Goal: Information Seeking & Learning: Learn about a topic

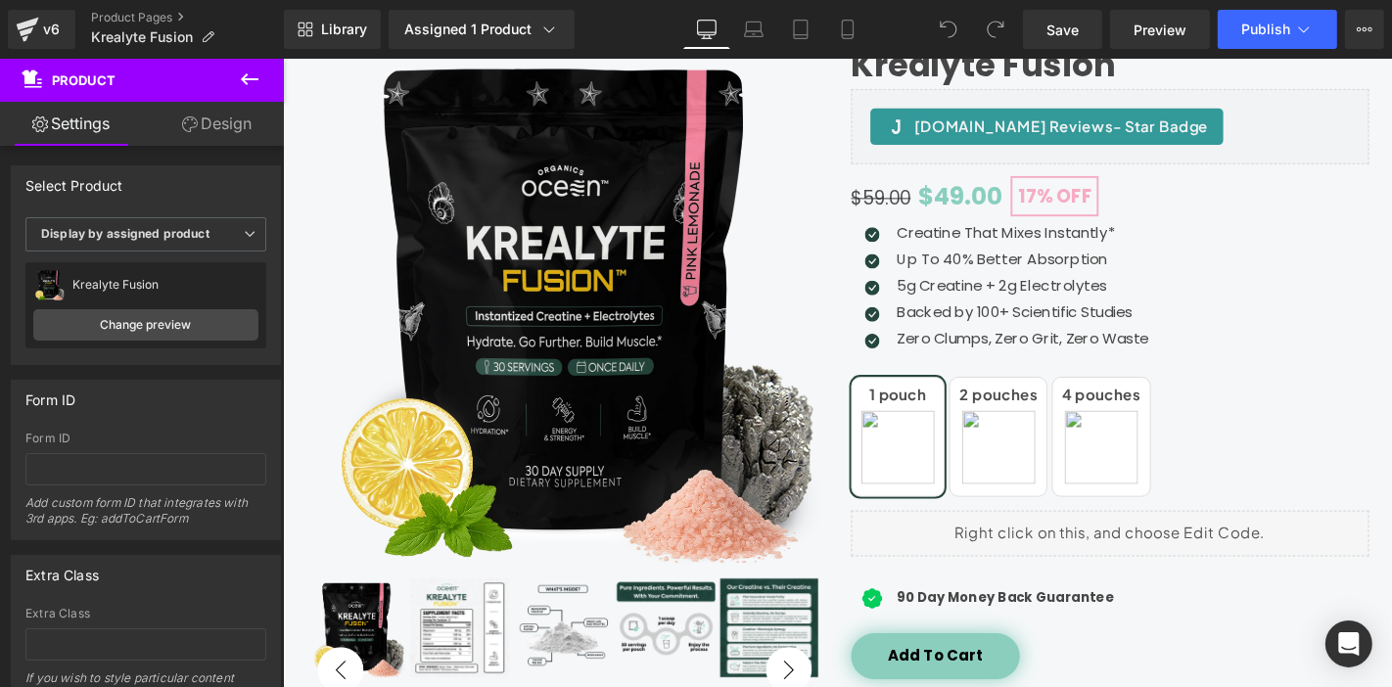
scroll to position [261, 0]
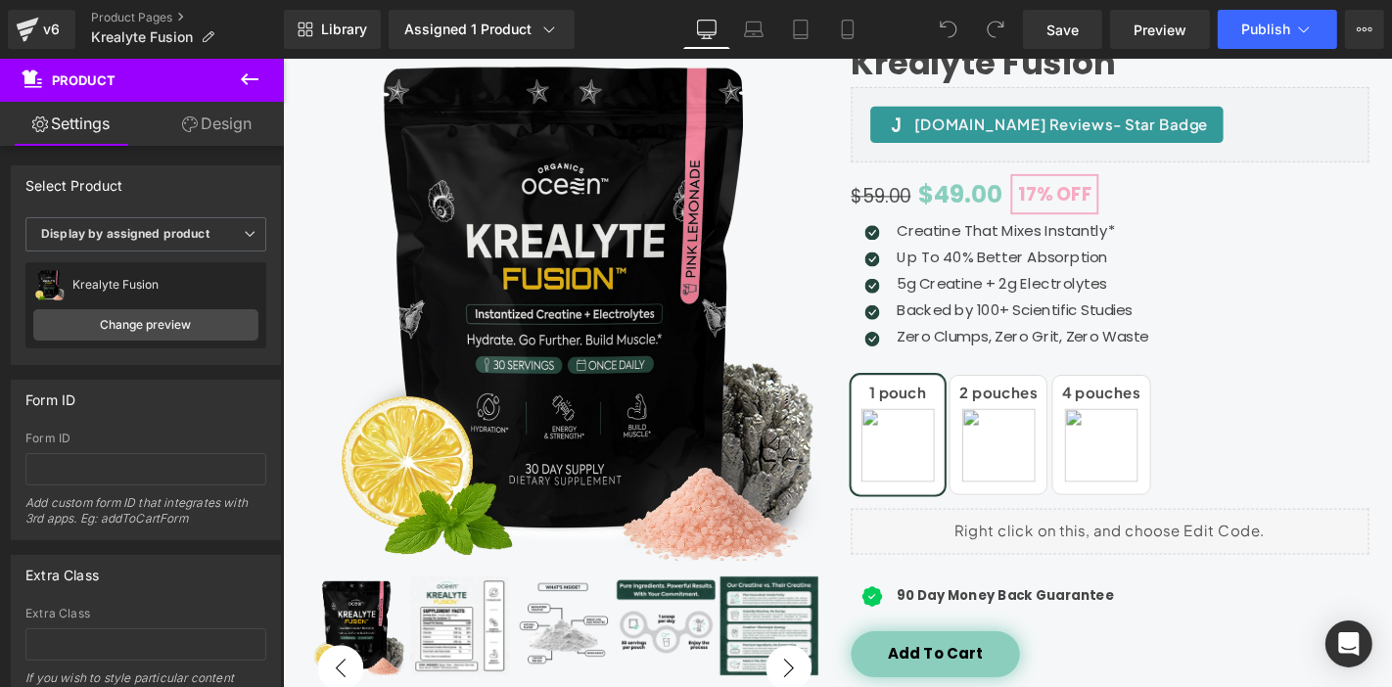
click at [1135, 270] on p "Up To 40% Better Absorption" at bounding box center [1072, 269] width 269 height 23
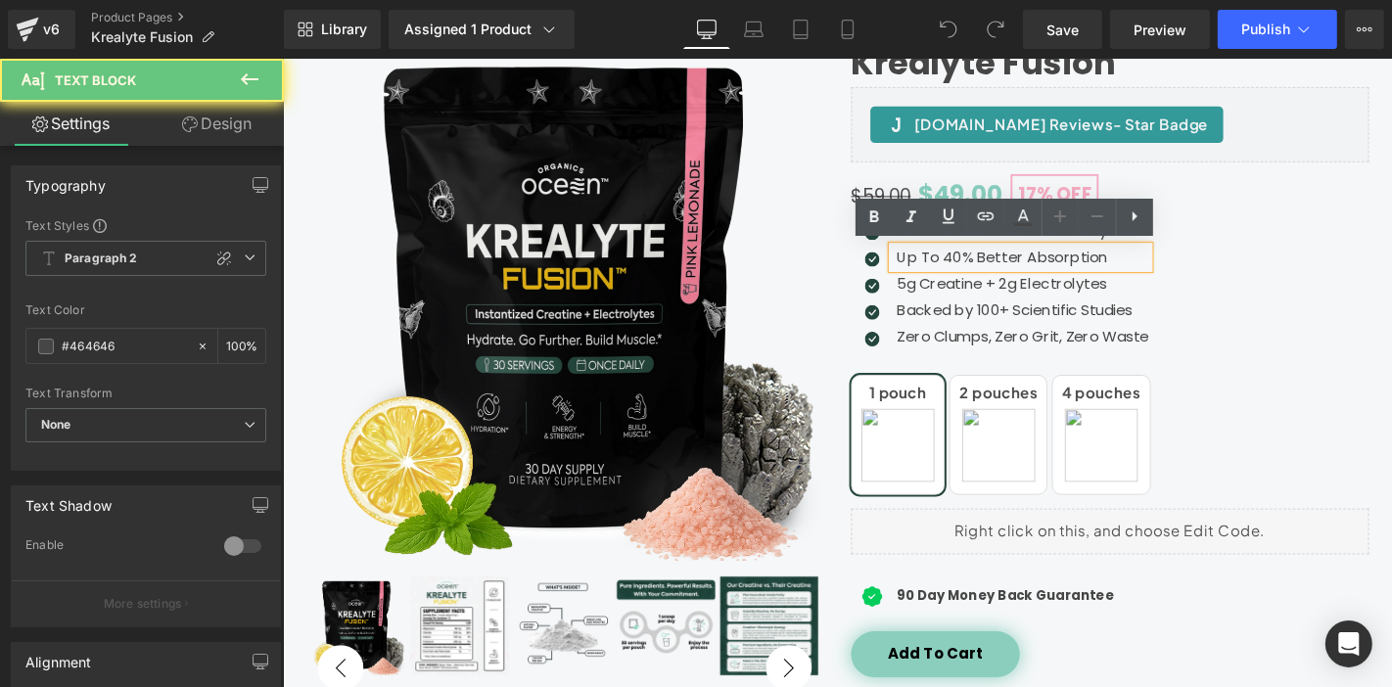
click at [1135, 270] on p "Up To 40% Better Absorption" at bounding box center [1072, 269] width 269 height 23
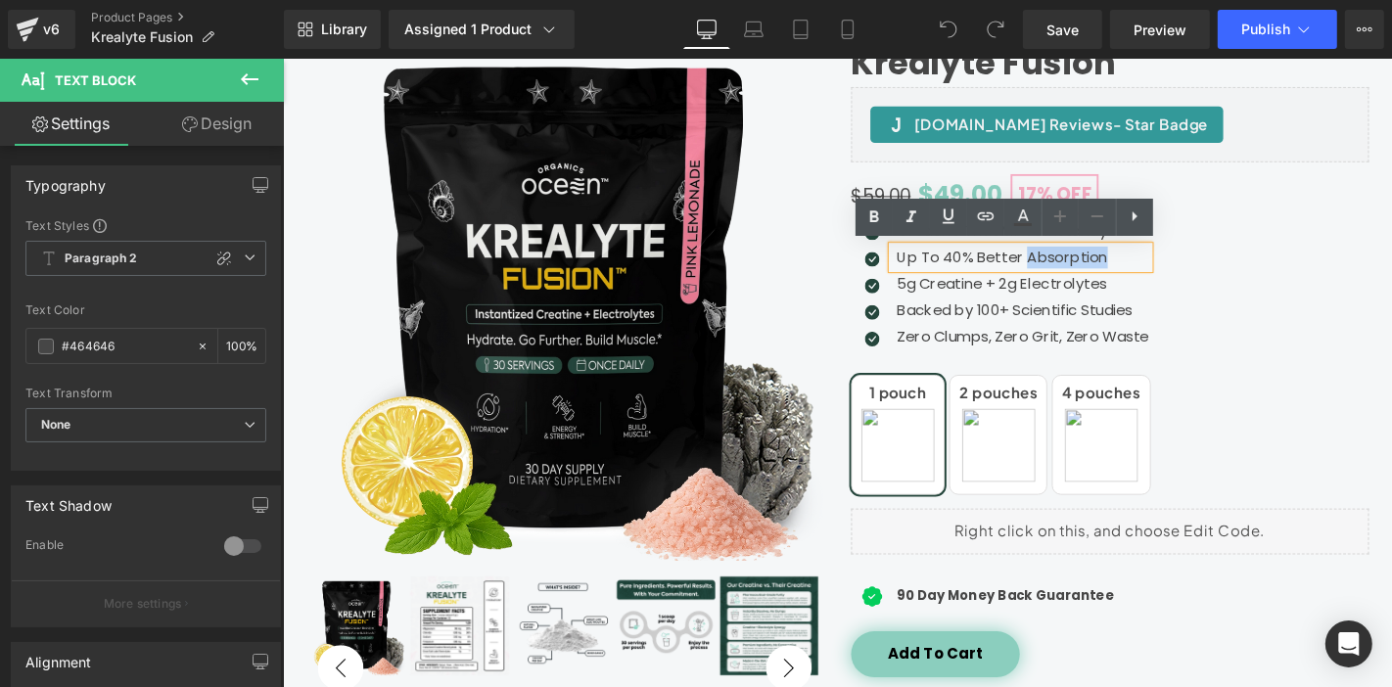
click at [1135, 270] on p "Up To 40% Better Absorption" at bounding box center [1072, 269] width 269 height 23
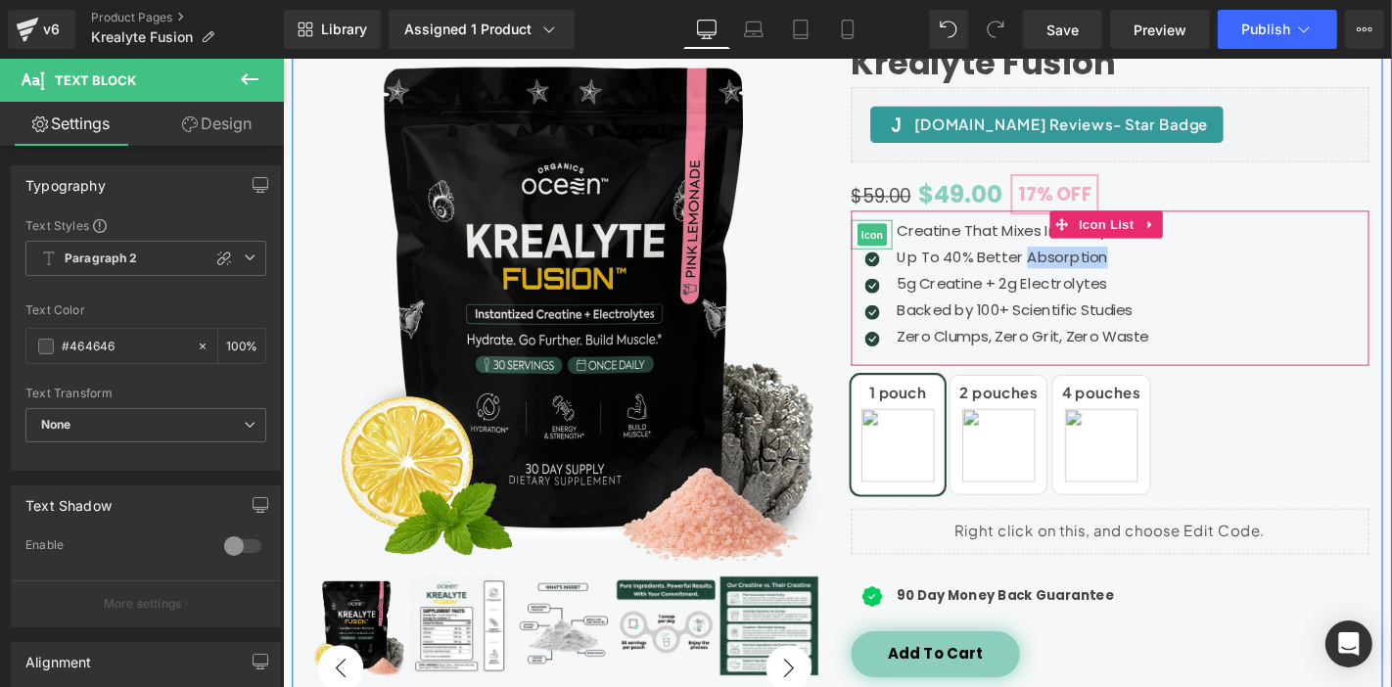
click at [896, 235] on span "Icon" at bounding box center [911, 246] width 31 height 23
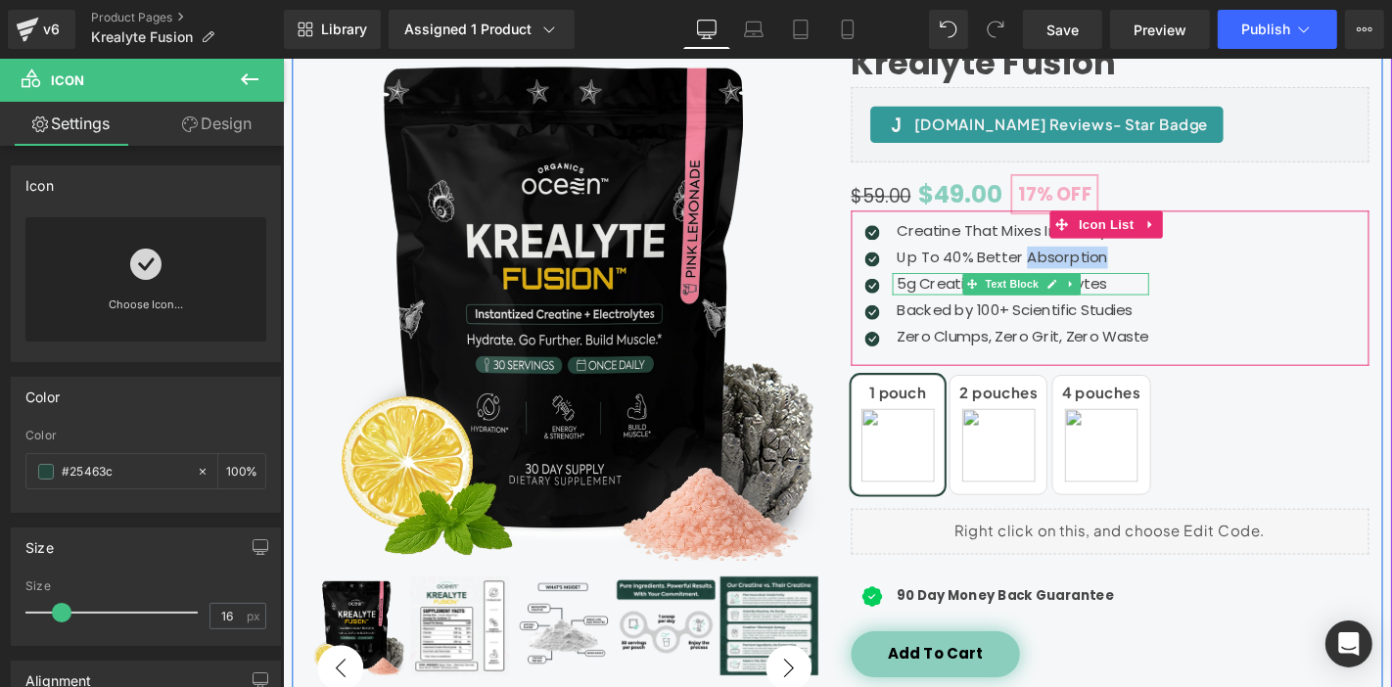
click at [1013, 297] on icon at bounding box center [1018, 298] width 11 height 11
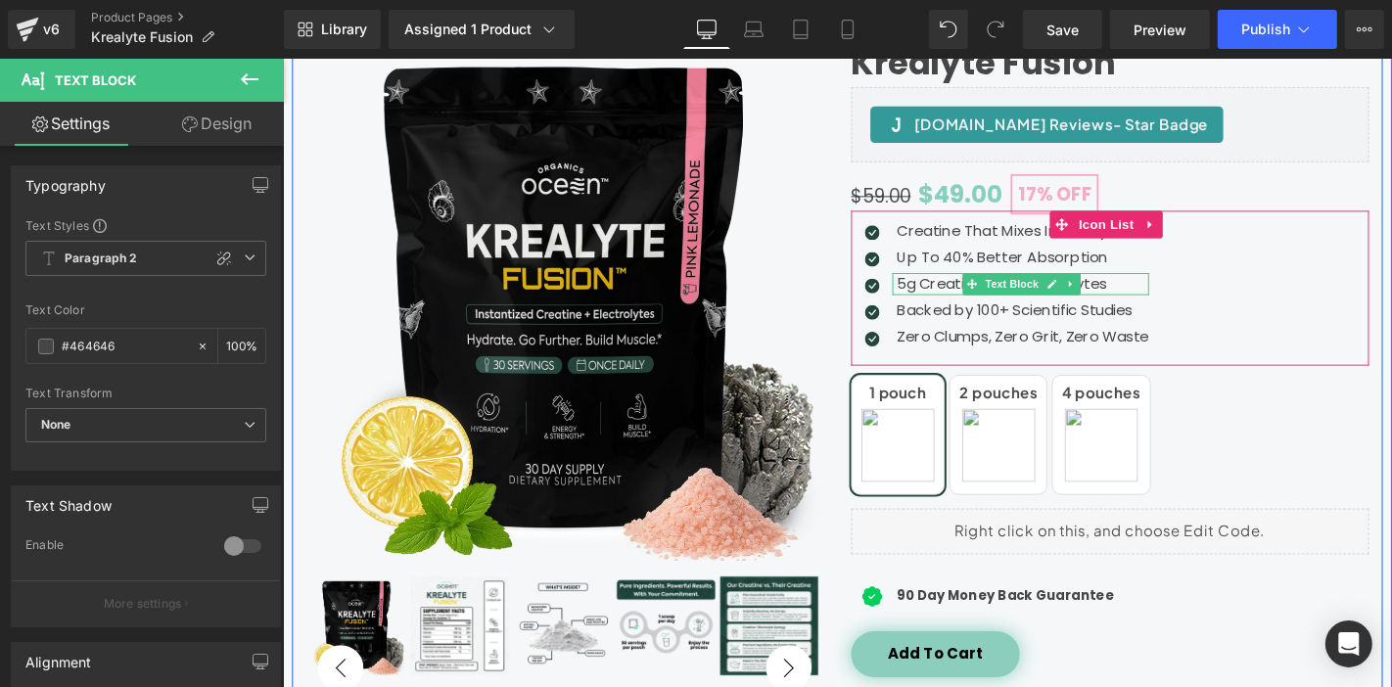
click at [948, 296] on p "5g Creatine + 2g Electrolytes" at bounding box center [1072, 298] width 269 height 23
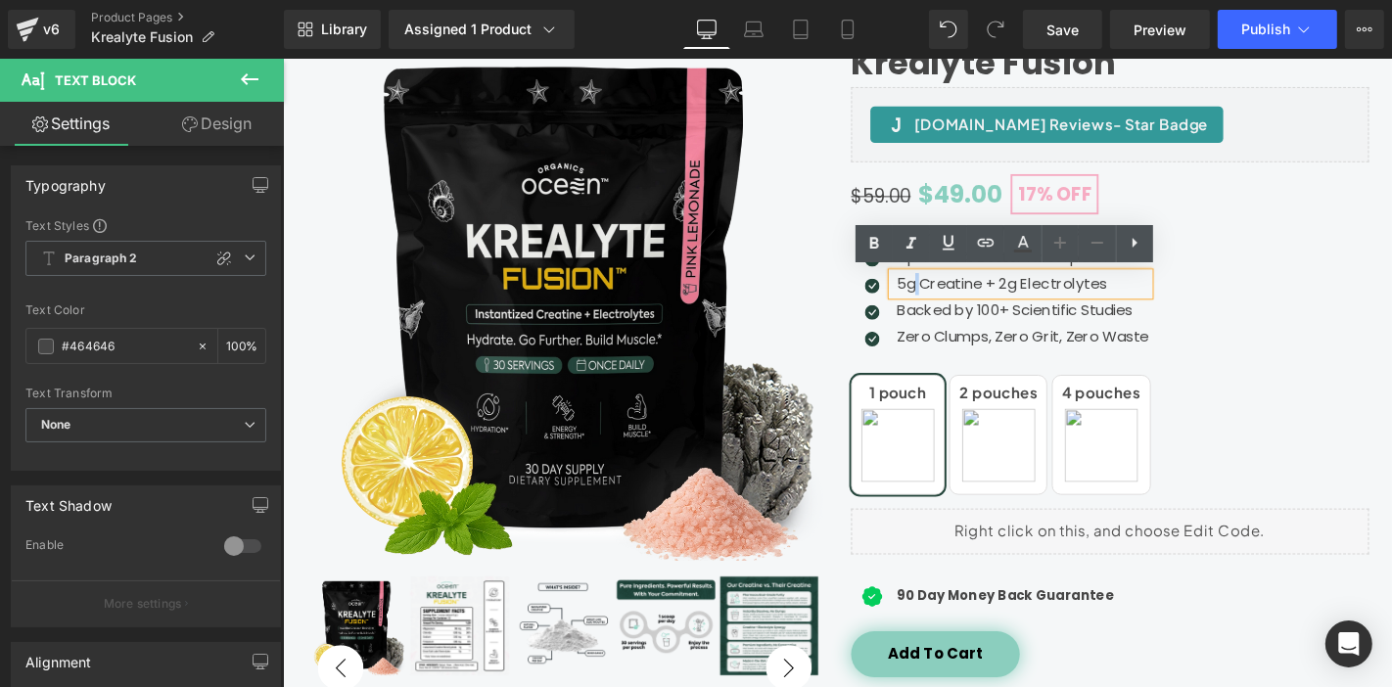
click at [948, 296] on p "5g Creatine + 2g Electrolytes" at bounding box center [1072, 298] width 269 height 23
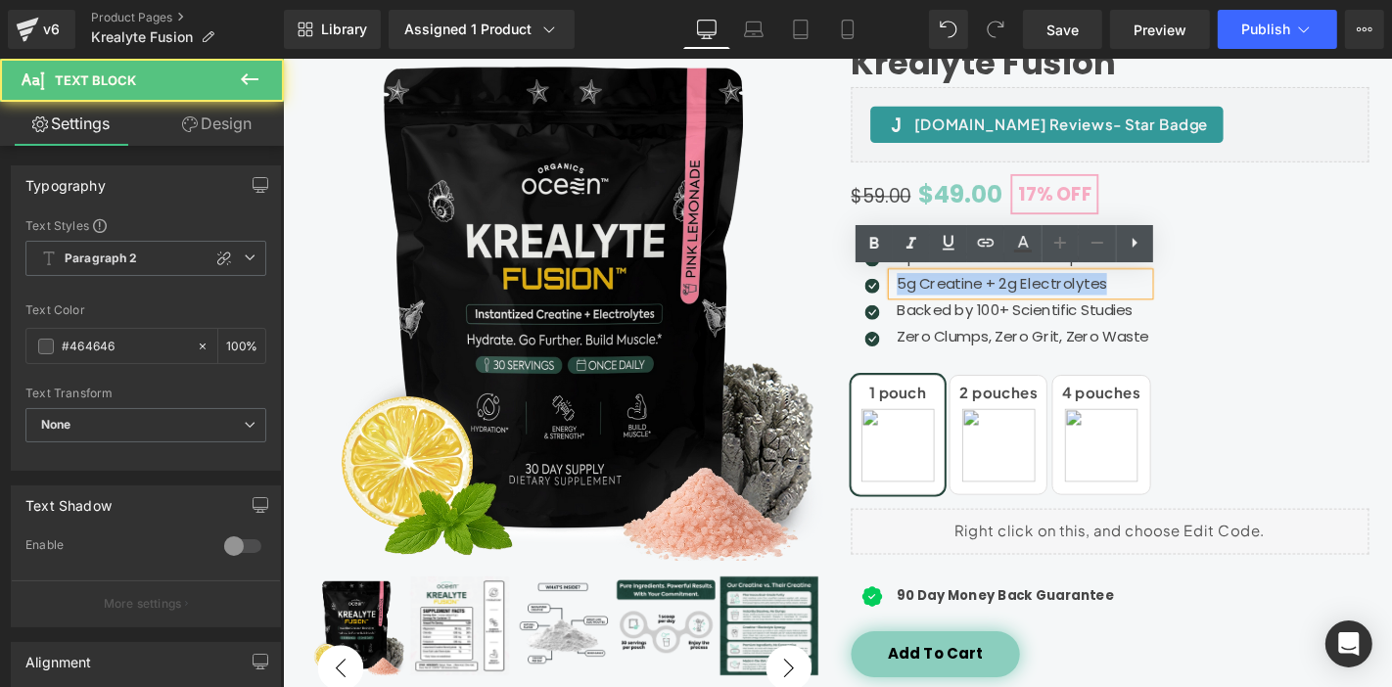
click at [948, 296] on p "5g Creatine + 2g Electrolytes" at bounding box center [1072, 298] width 269 height 23
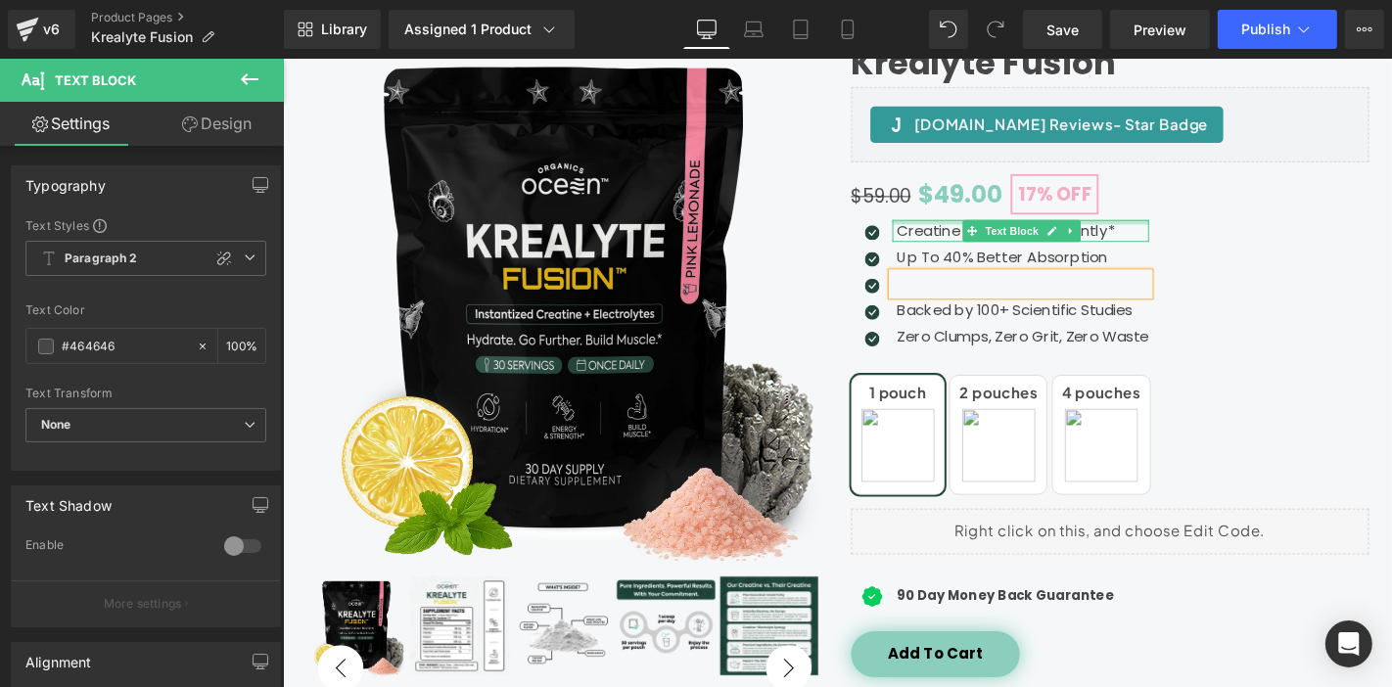
click at [948, 232] on p "Creatine That Mixes Instantly*" at bounding box center [1072, 241] width 269 height 23
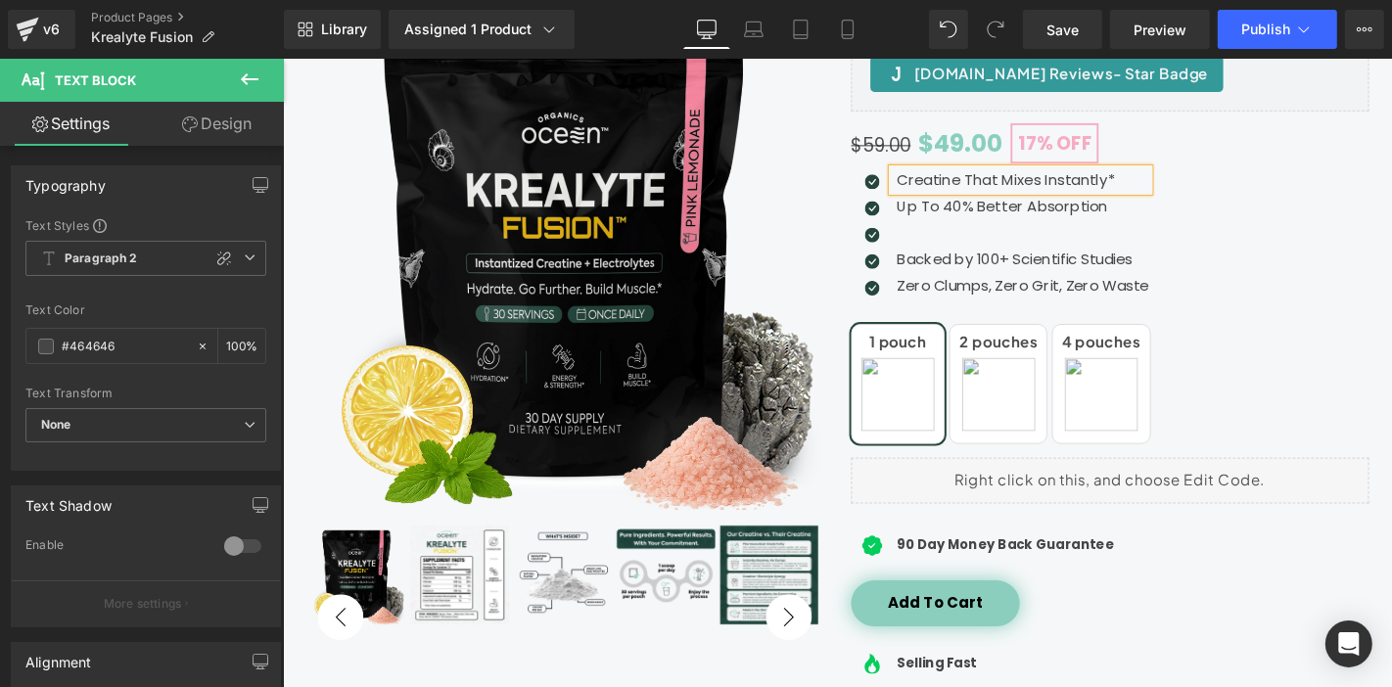
scroll to position [317, 0]
click at [962, 236] on p at bounding box center [1072, 242] width 269 height 23
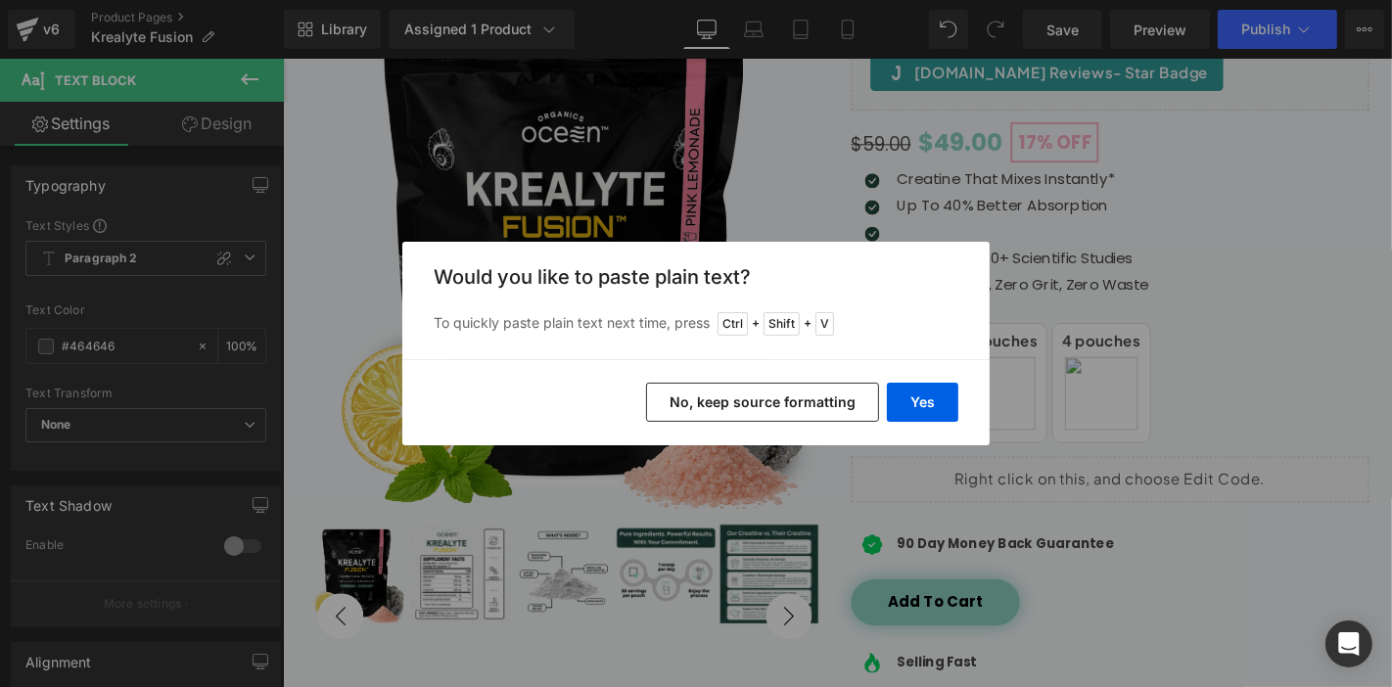
click at [1022, 305] on div "Back to Library Insert Would you like to paste plain text? To quickly paste pla…" at bounding box center [696, 343] width 1392 height 687
click at [818, 405] on button "No, keep source formatting" at bounding box center [762, 402] width 233 height 39
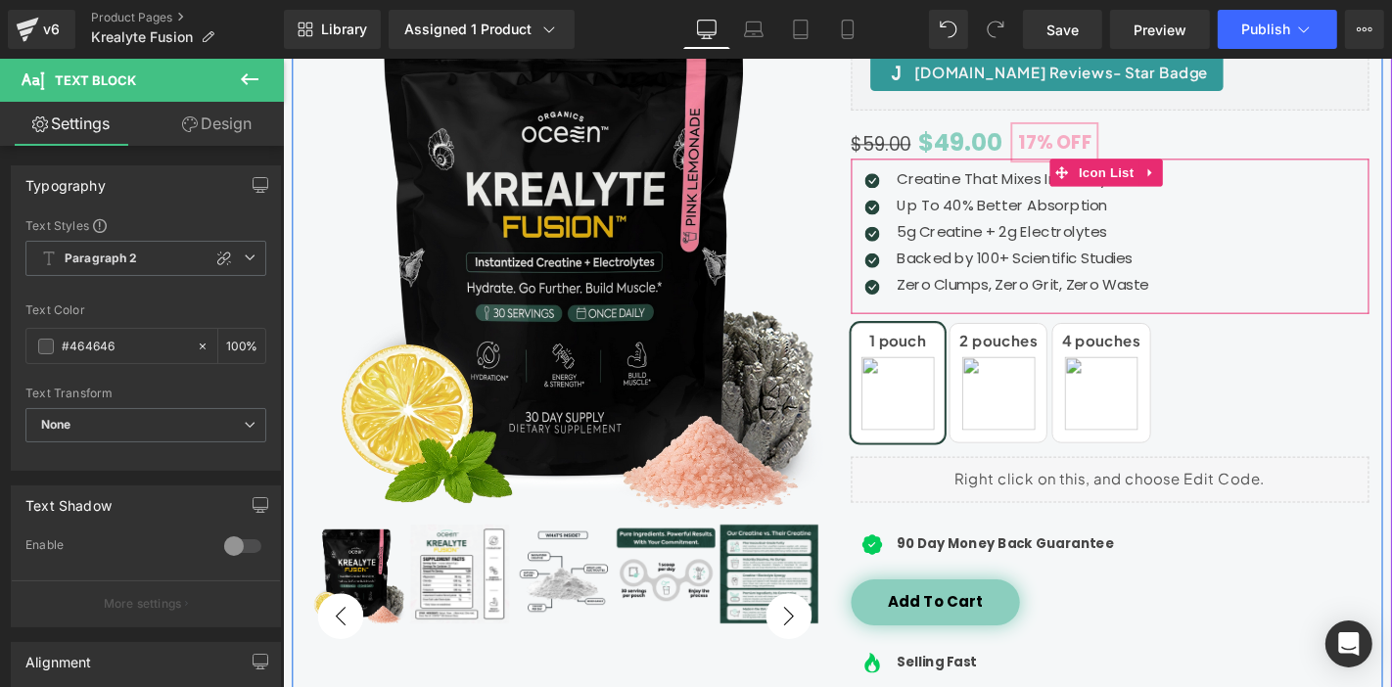
click at [916, 170] on div "Icon Creatine That Mixes Instantly* Text Block Icon Up To 40% Better Absorption…" at bounding box center [1165, 246] width 553 height 165
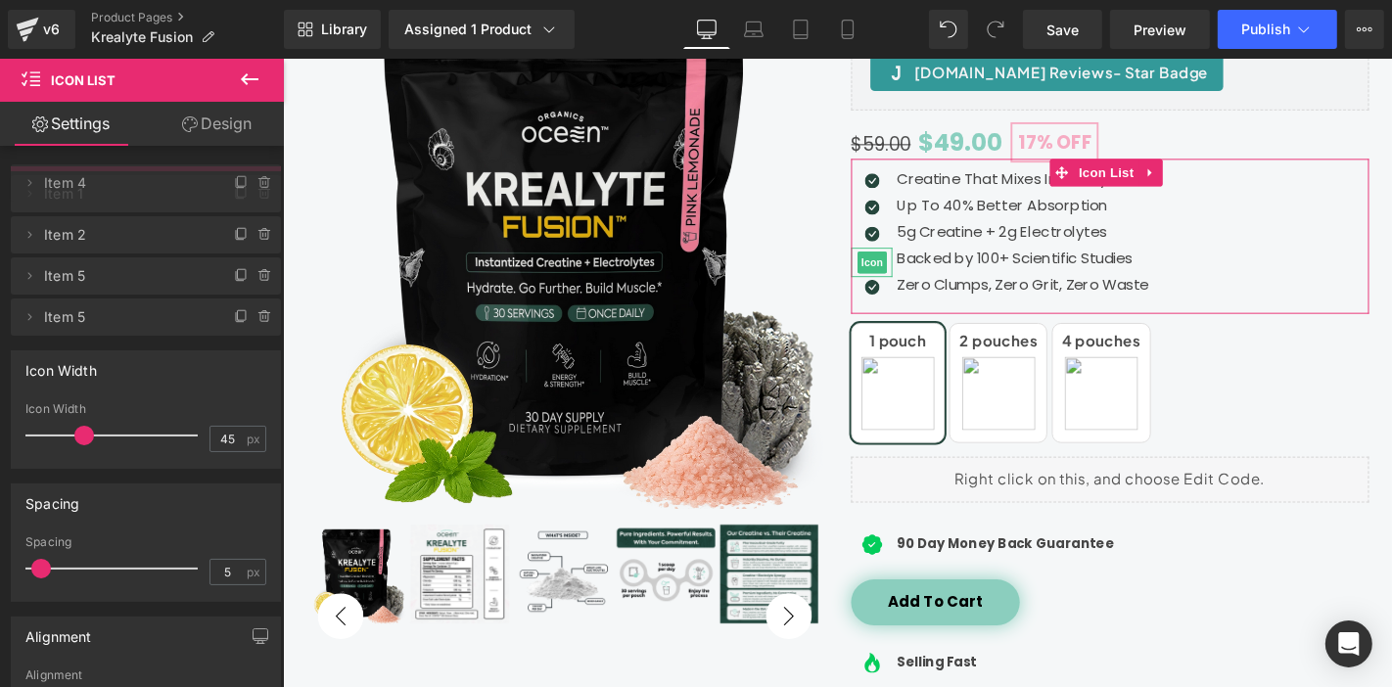
drag, startPoint x: 203, startPoint y: 311, endPoint x: 199, endPoint y: 183, distance: 128.3
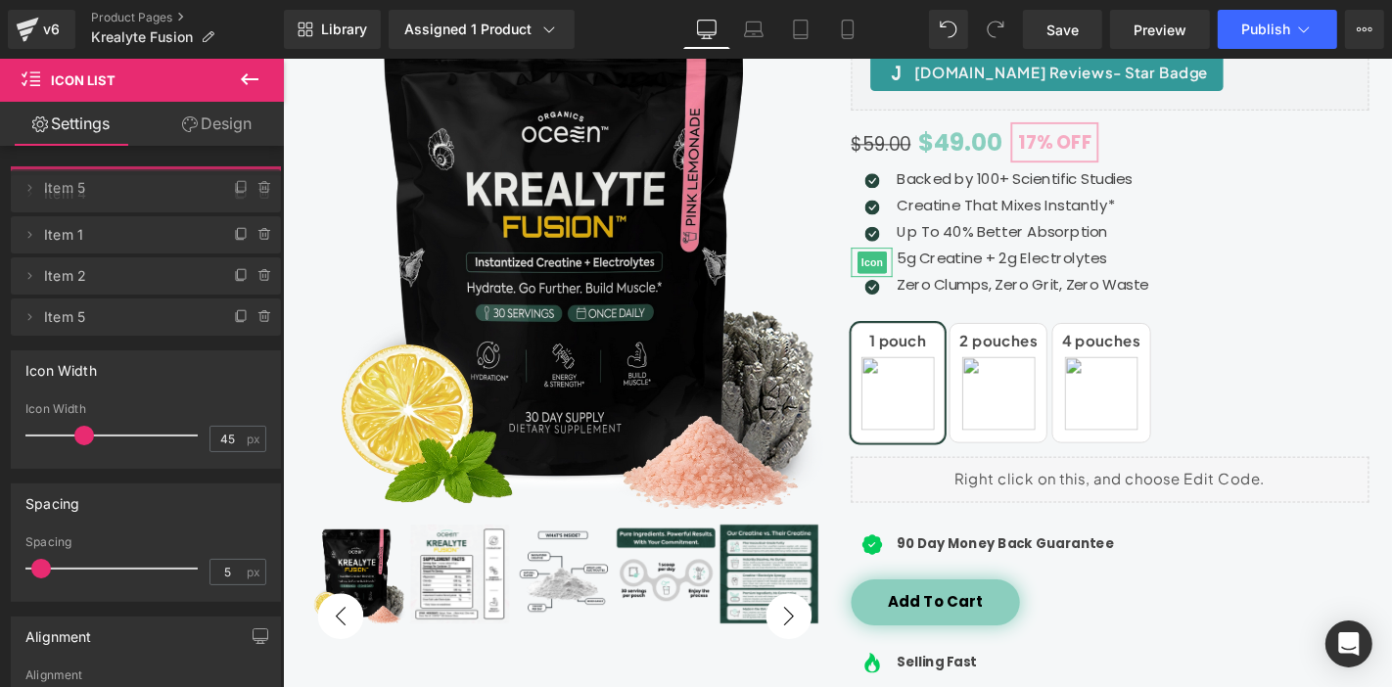
drag, startPoint x: 131, startPoint y: 305, endPoint x: 161, endPoint y: 182, distance: 126.8
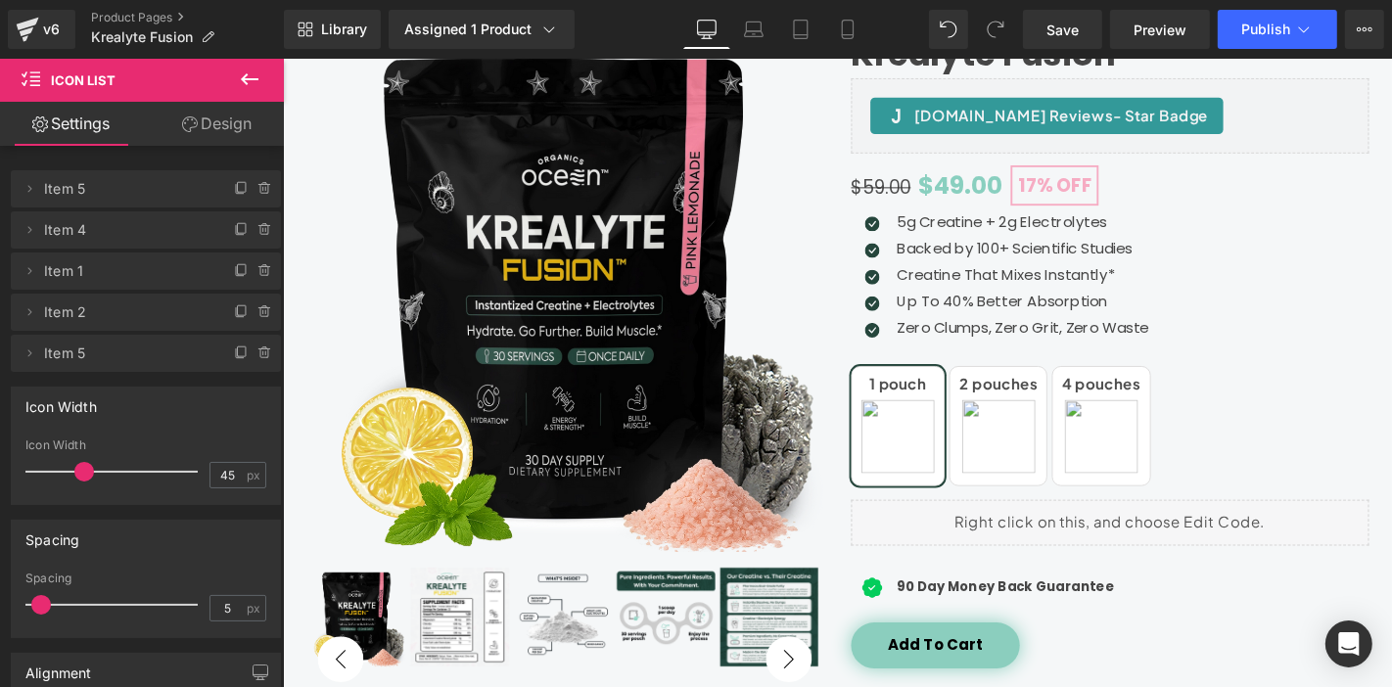
scroll to position [0, 0]
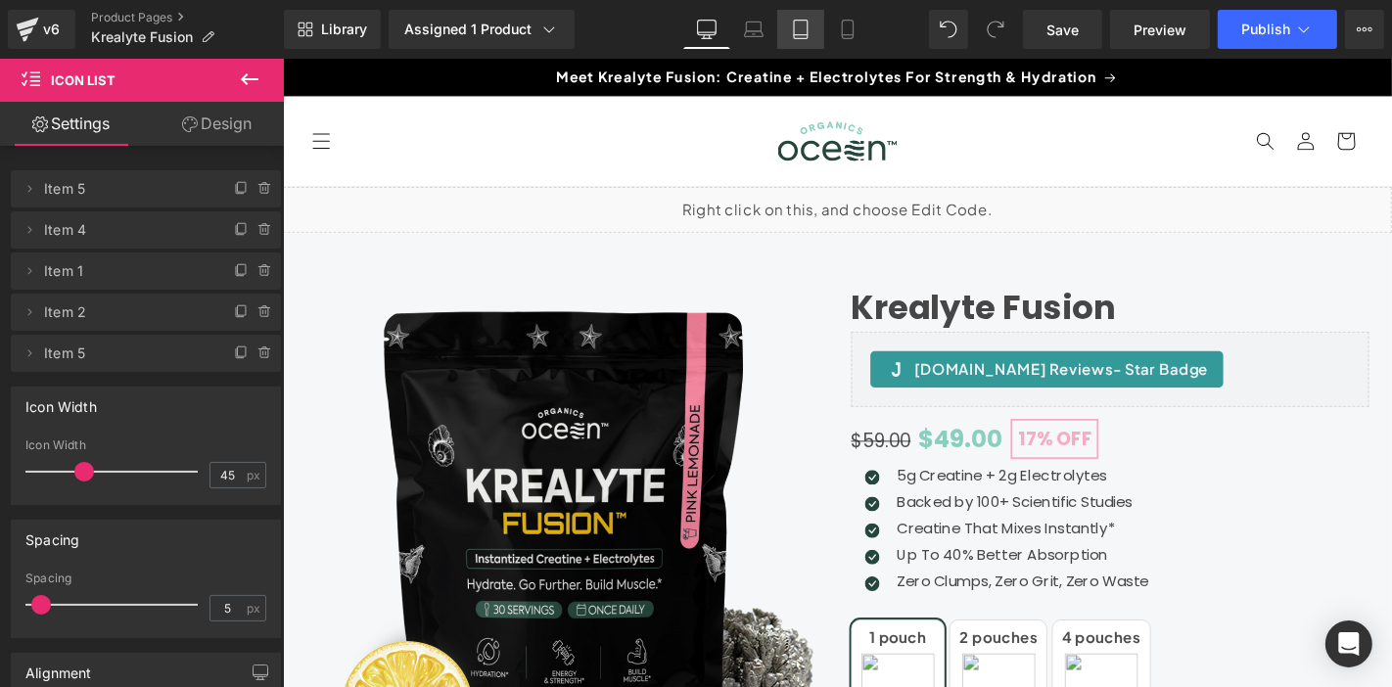
click at [803, 21] on icon at bounding box center [801, 30] width 14 height 19
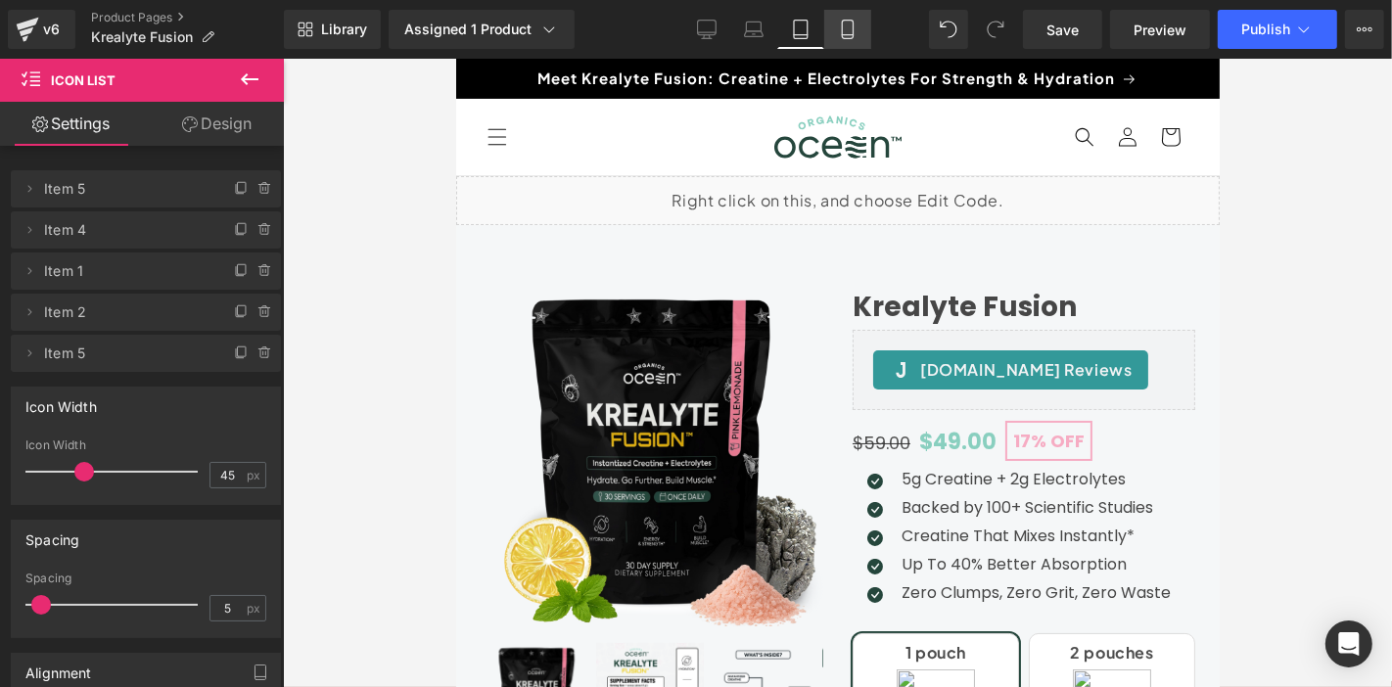
click at [851, 33] on icon at bounding box center [848, 30] width 20 height 20
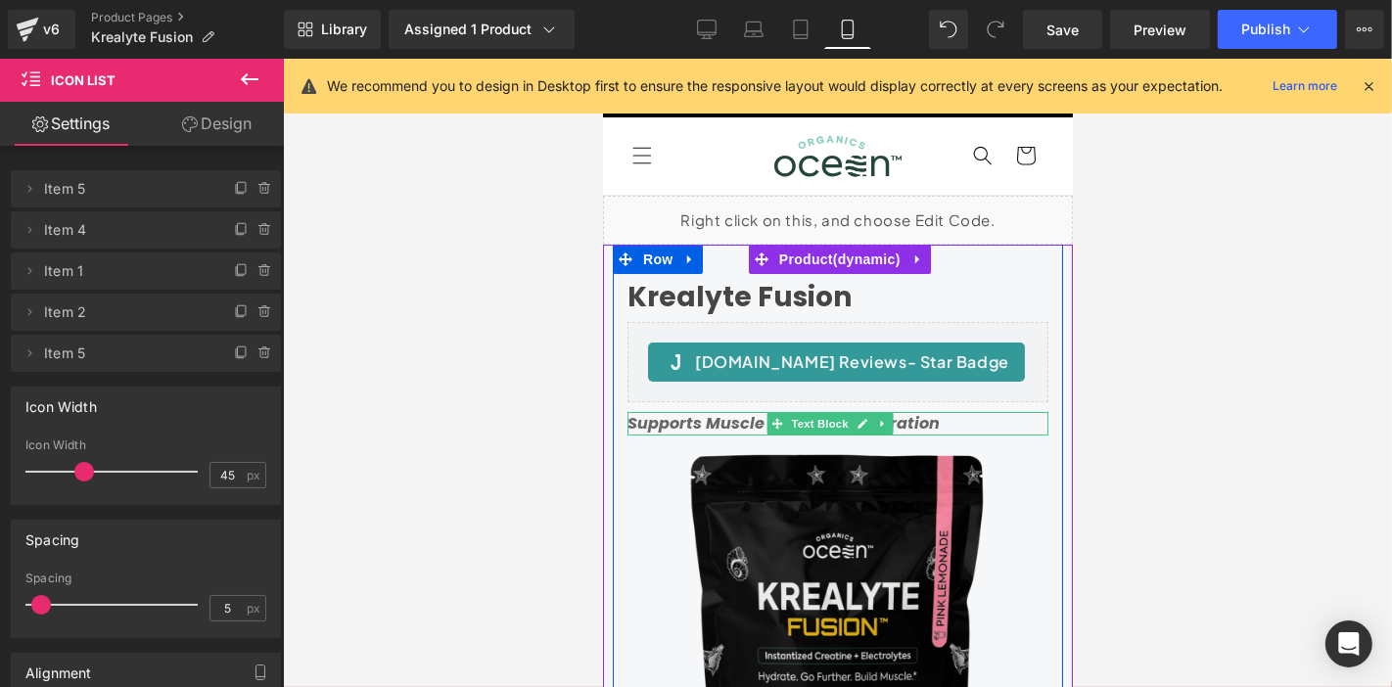
click at [733, 418] on icon "Supports Muscle Building & Hydration" at bounding box center [782, 422] width 312 height 23
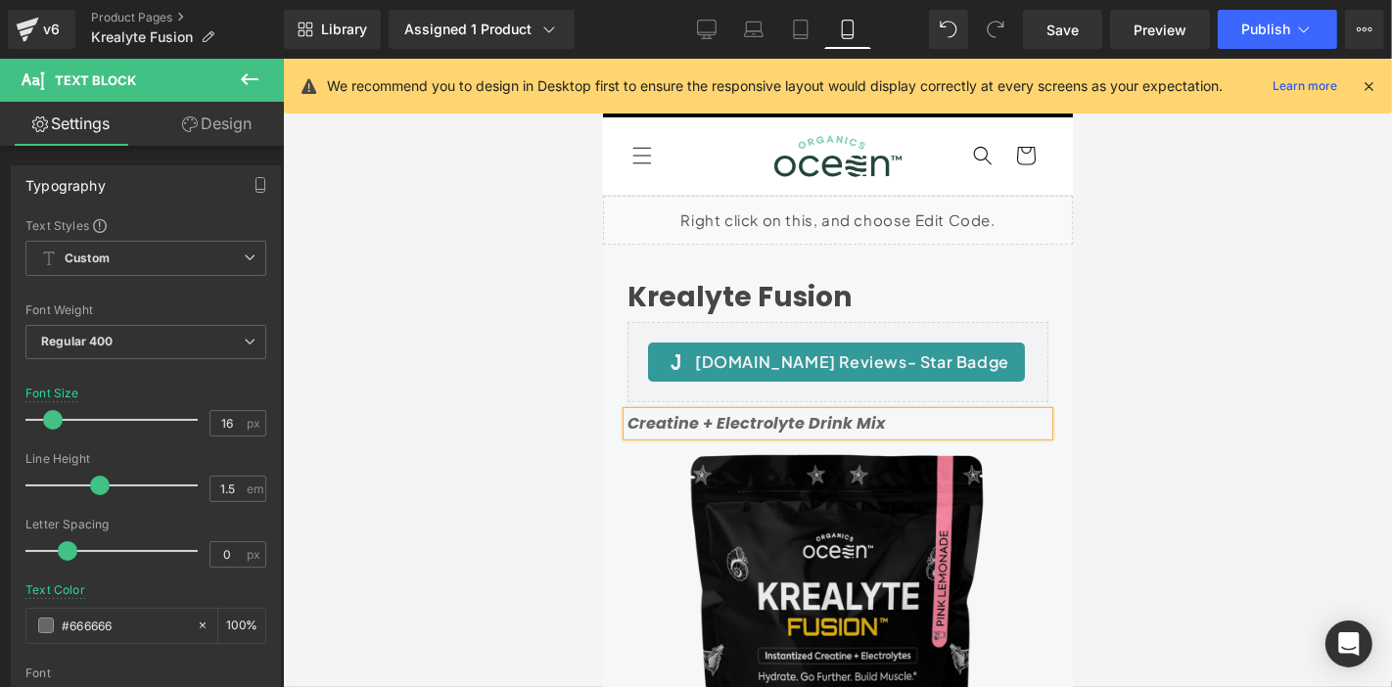
click at [565, 415] on div at bounding box center [837, 373] width 1109 height 628
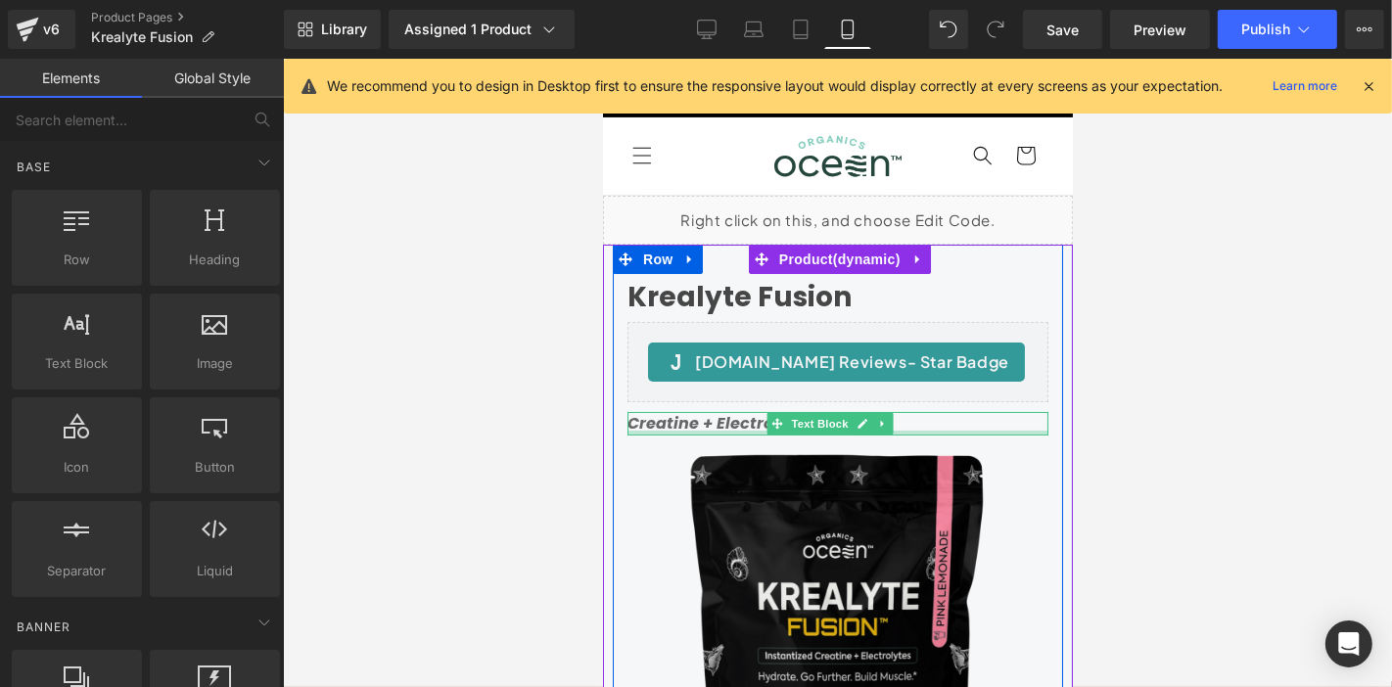
click at [757, 430] on div at bounding box center [836, 432] width 421 height 5
click at [757, 430] on icon "Creatine + Electrolyte Drink Mix" at bounding box center [754, 422] width 257 height 23
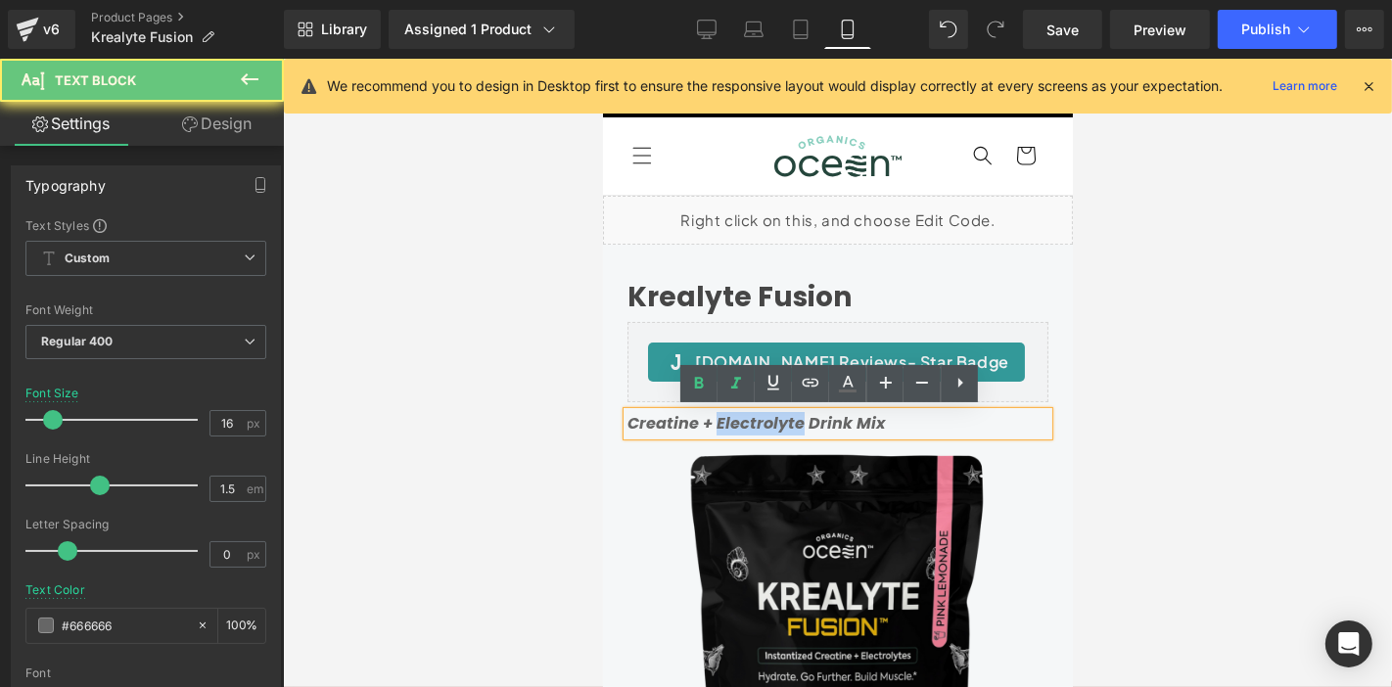
click at [717, 414] on icon "Creatine + Electrolyte Drink Mix" at bounding box center [754, 422] width 257 height 23
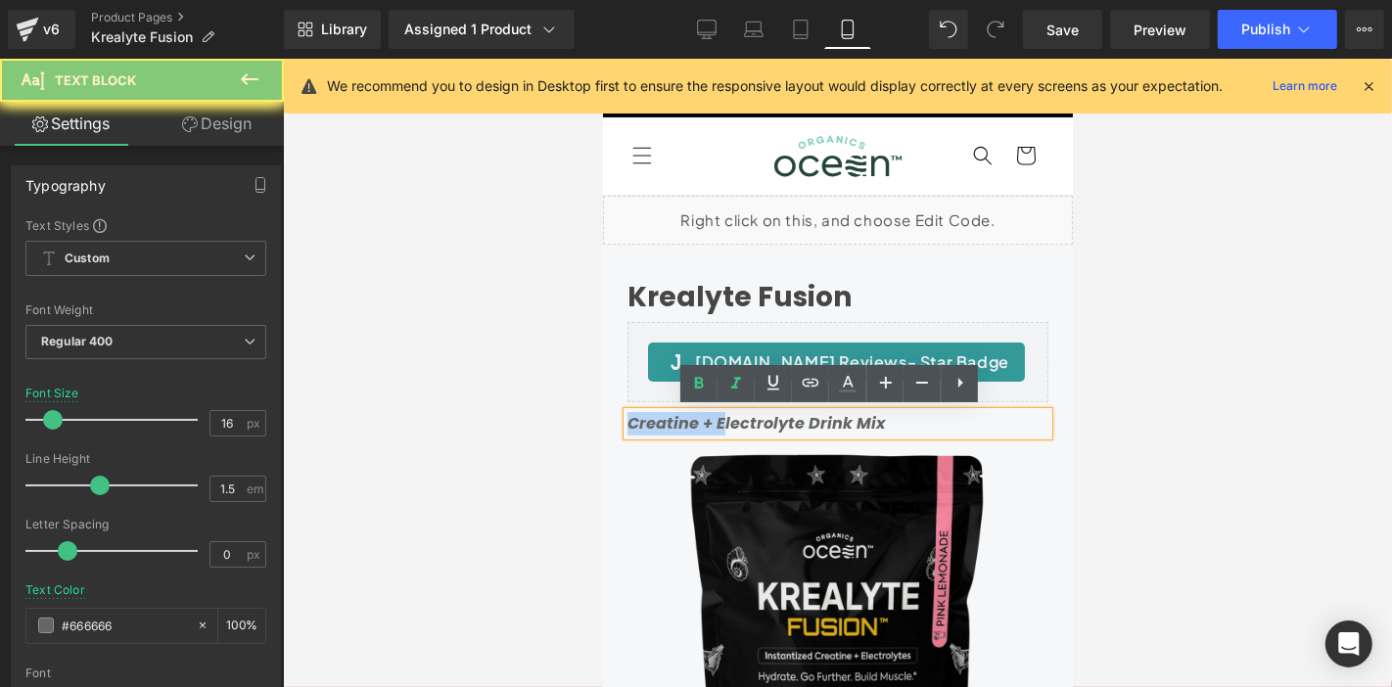
copy icon "Creatine + E"
click at [717, 414] on icon "Creatine + Electrolyte Drink Mix" at bounding box center [754, 422] width 257 height 23
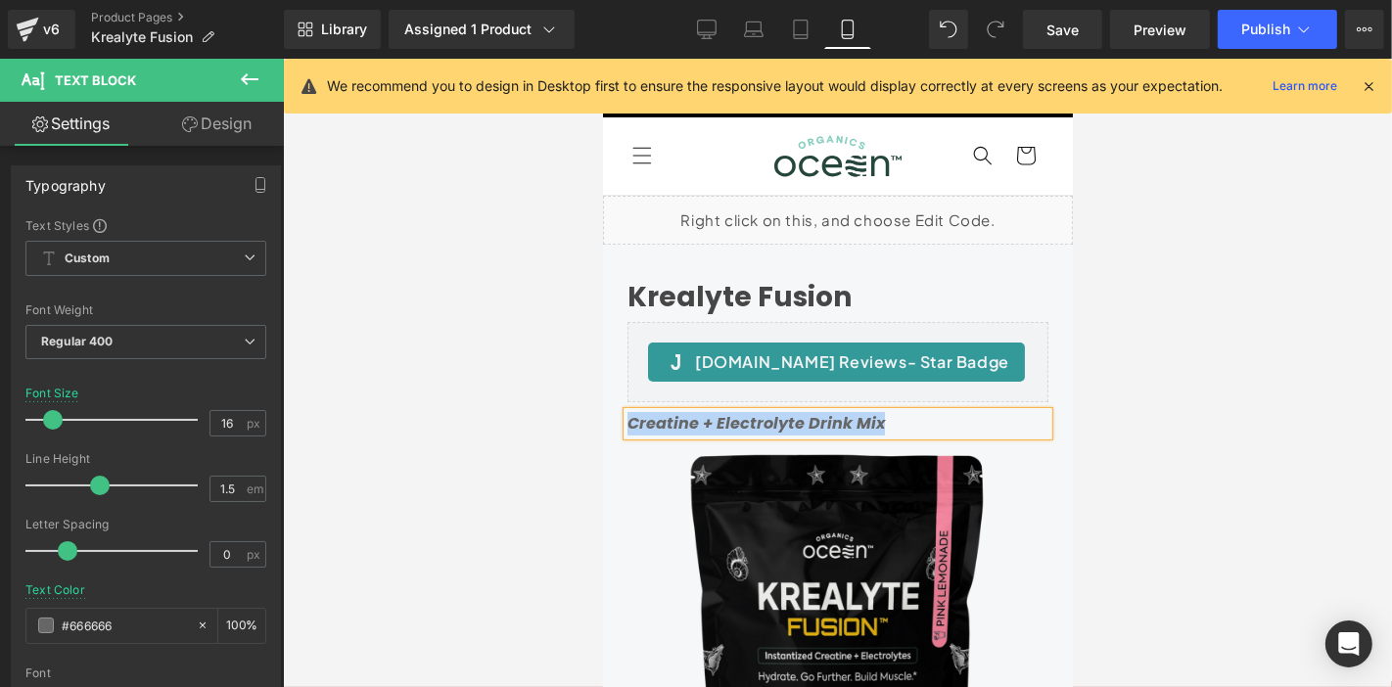
copy icon "Creatine + Electrolyte Drink Mix"
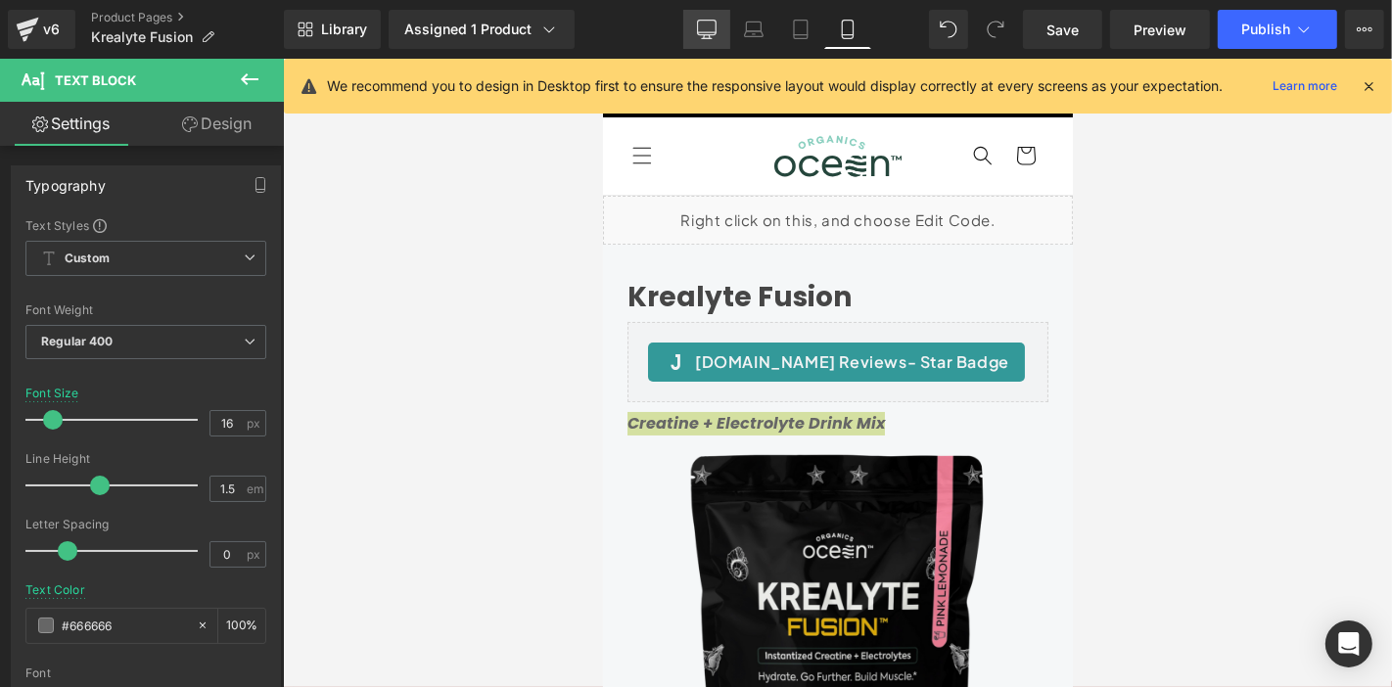
click at [721, 27] on link "Desktop" at bounding box center [706, 29] width 47 height 39
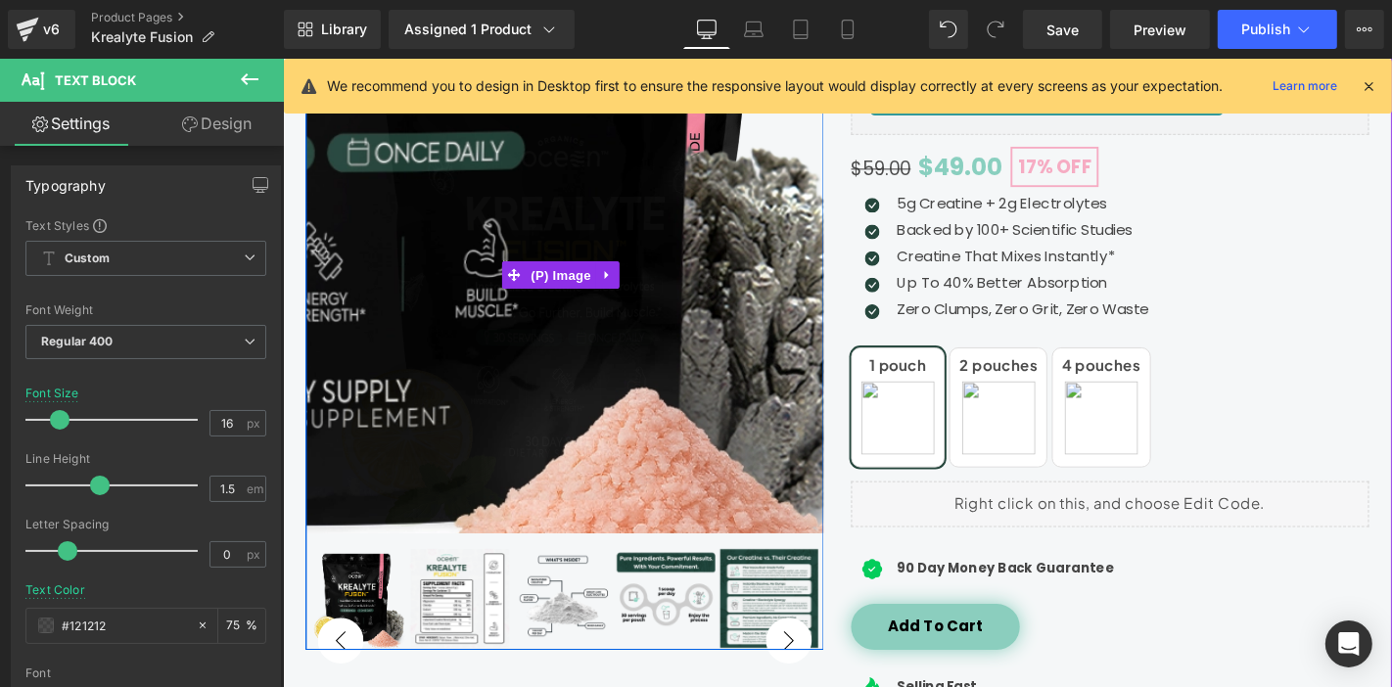
scroll to position [302, 0]
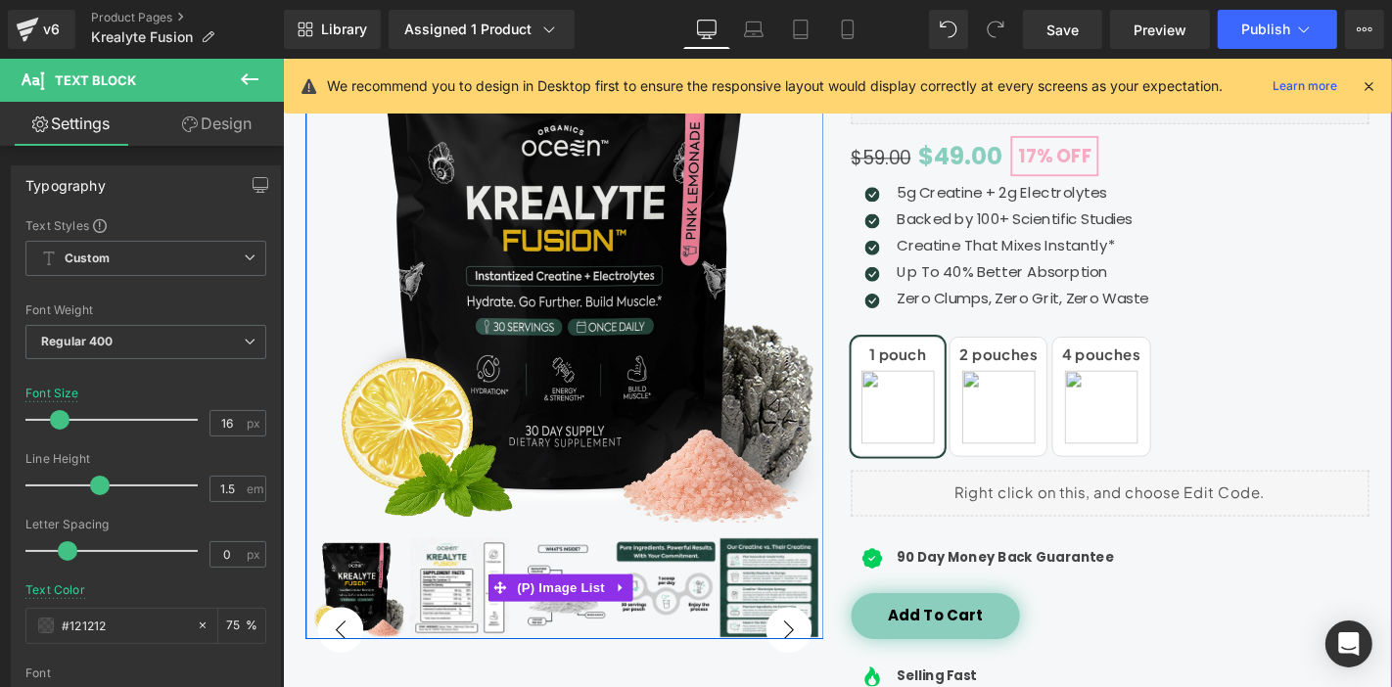
click at [465, 635] on img at bounding box center [470, 622] width 105 height 105
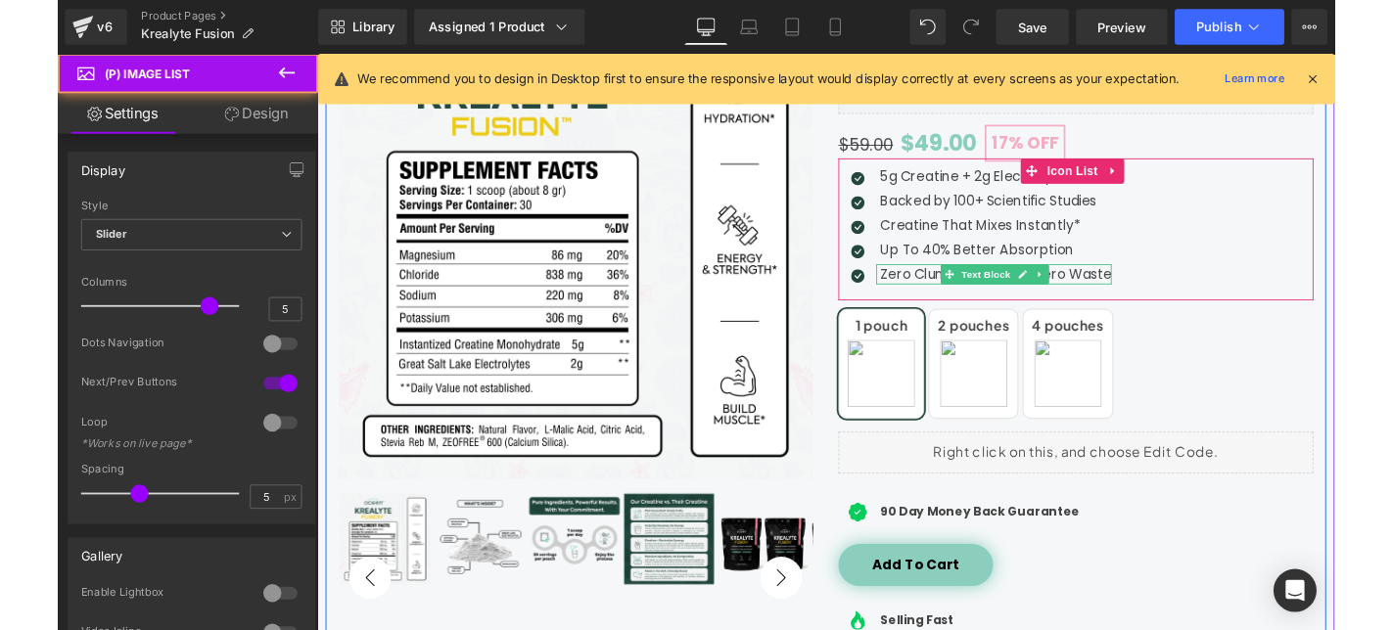
scroll to position [276, 4]
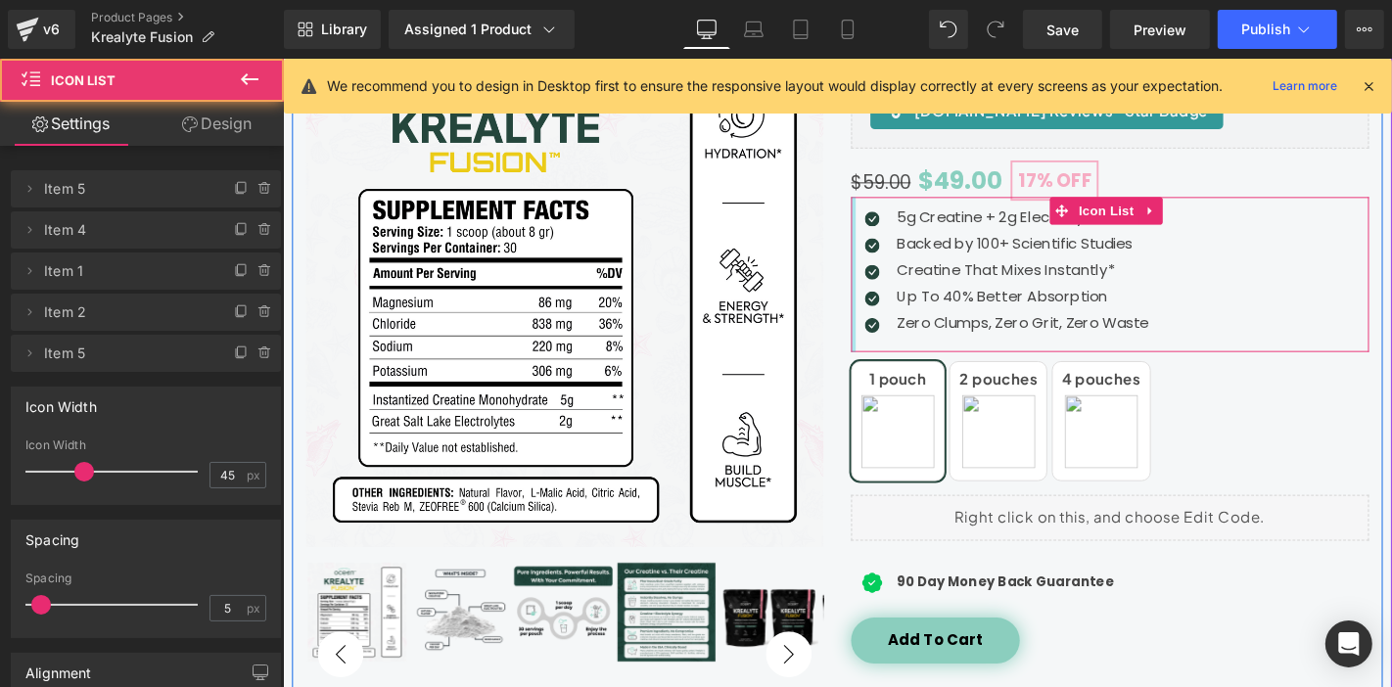
click at [889, 215] on div at bounding box center [891, 288] width 5 height 165
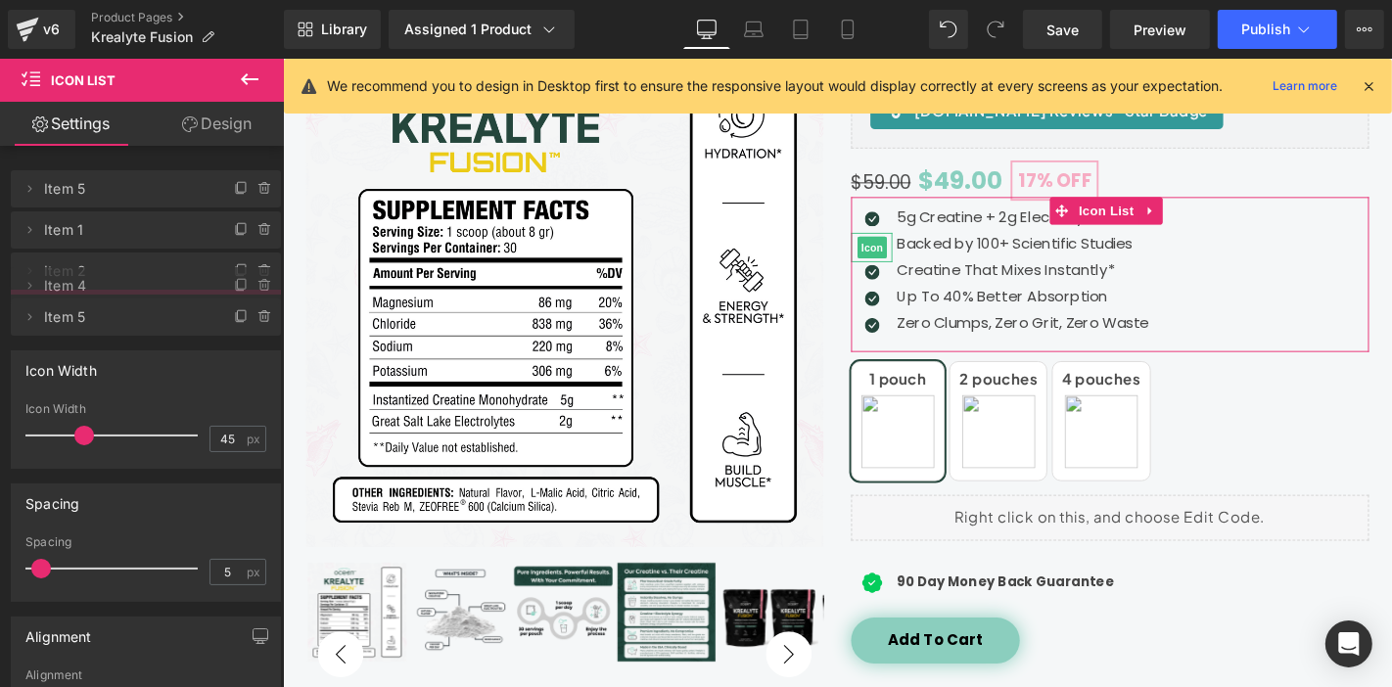
drag, startPoint x: 51, startPoint y: 233, endPoint x: 59, endPoint y: 289, distance: 56.3
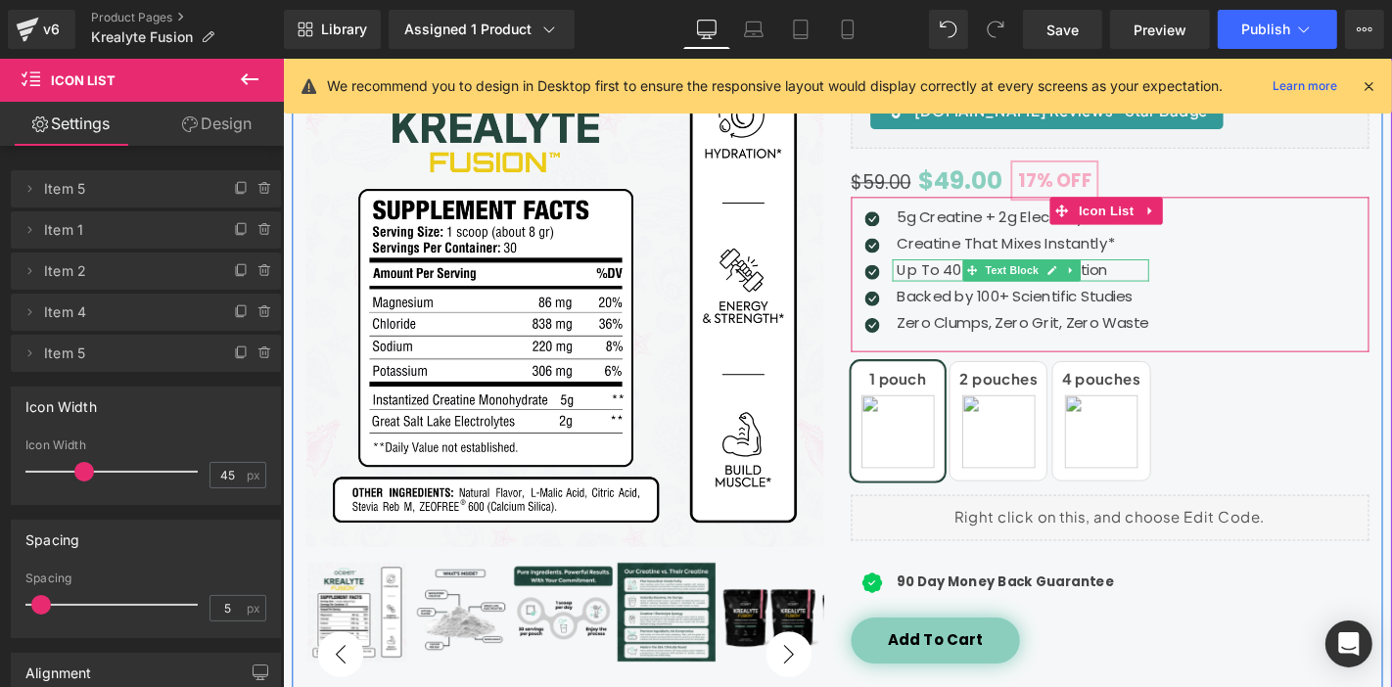
click at [965, 280] on p "Up To 40% Better Absorption" at bounding box center [1072, 283] width 269 height 23
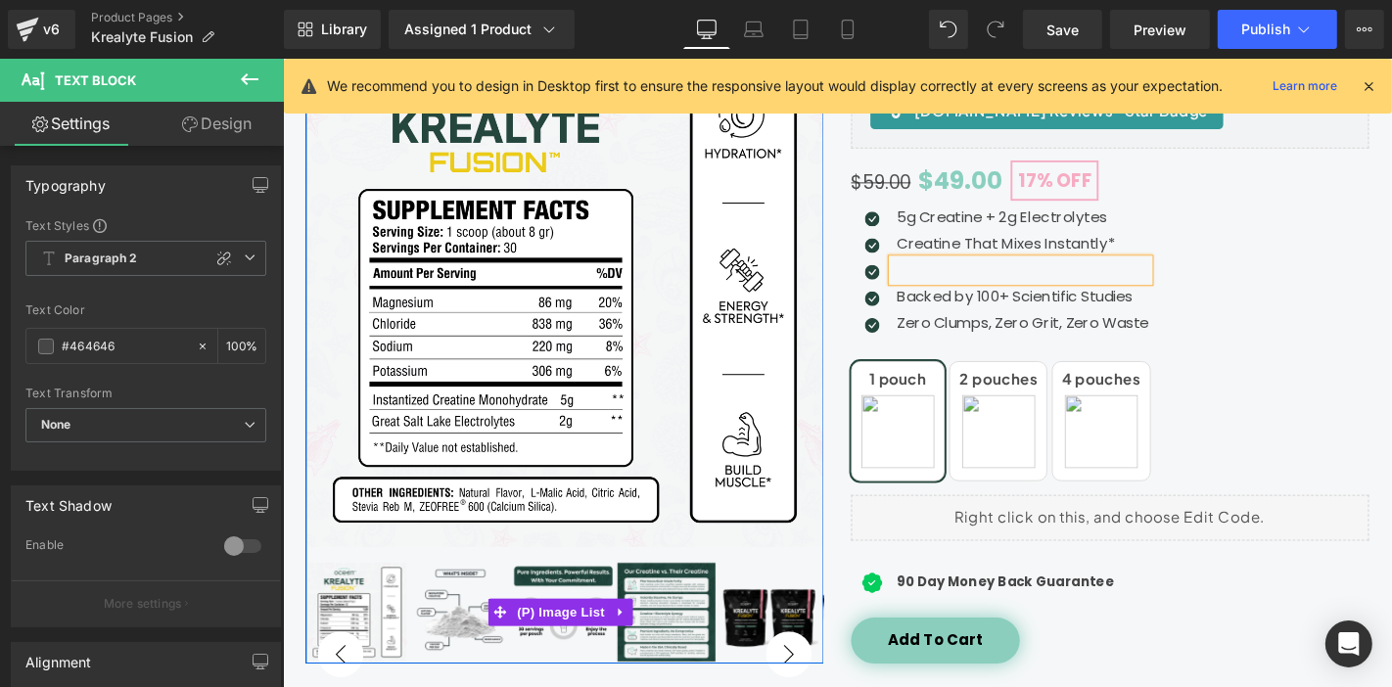
click at [346, 670] on button "‹" at bounding box center [343, 694] width 49 height 49
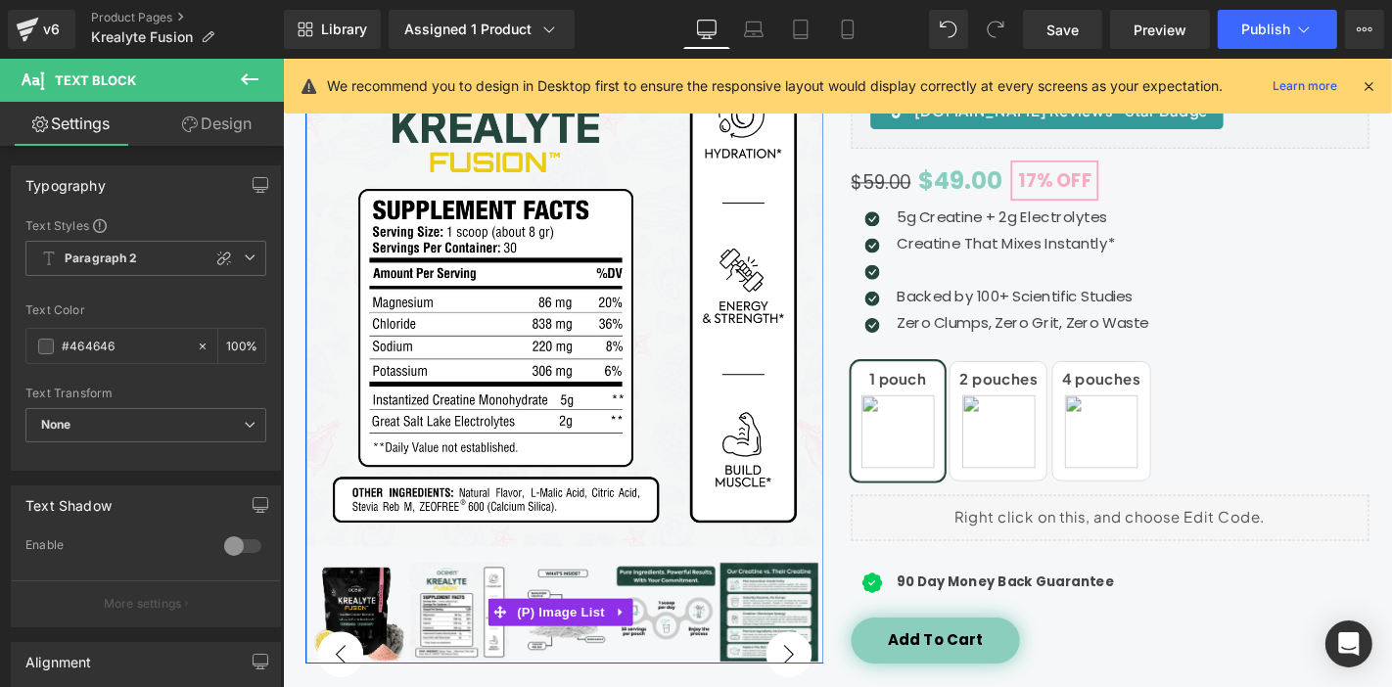
click at [379, 640] on img at bounding box center [360, 648] width 105 height 105
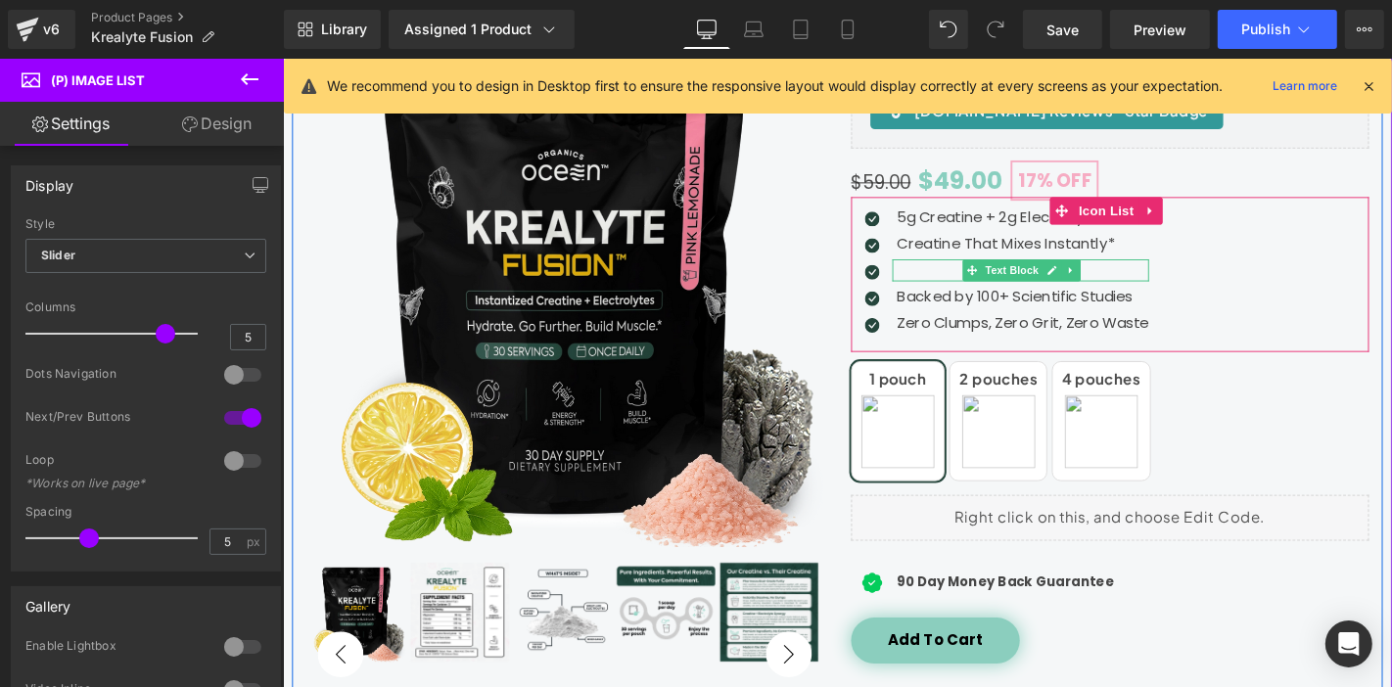
click at [992, 279] on p at bounding box center [1072, 283] width 269 height 23
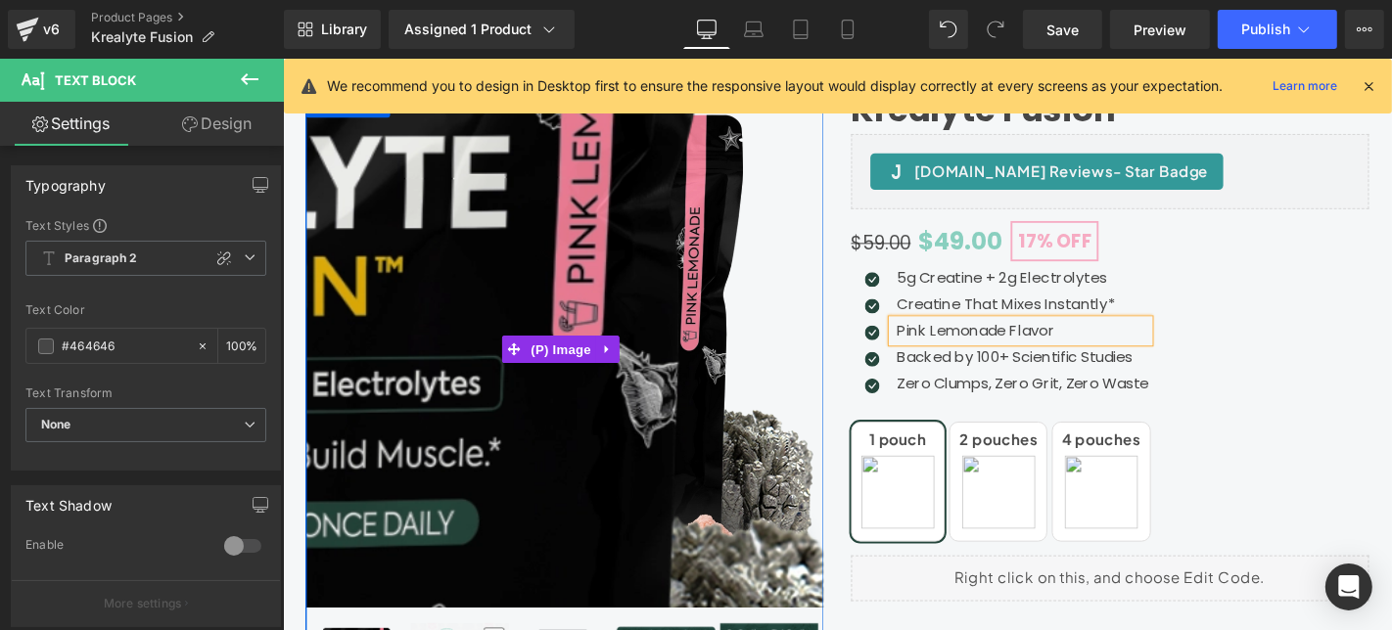
scroll to position [210, 4]
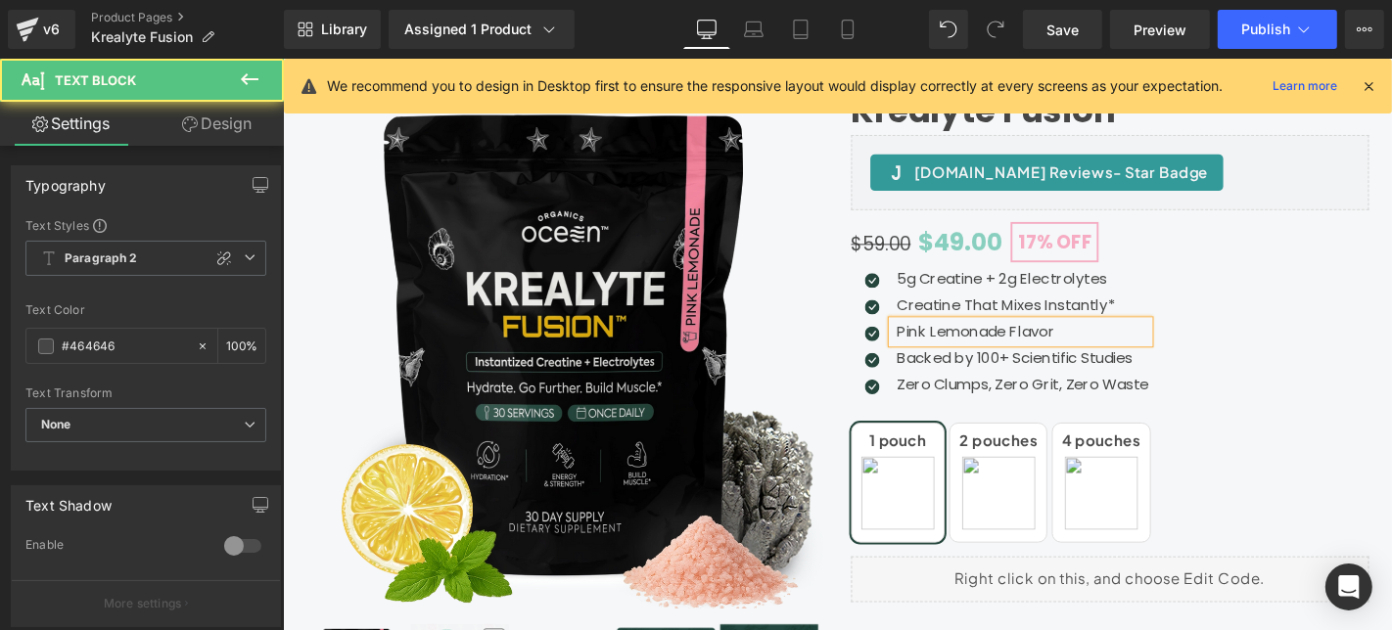
click at [1110, 353] on p "Pink Lemonade Flavor" at bounding box center [1072, 349] width 269 height 23
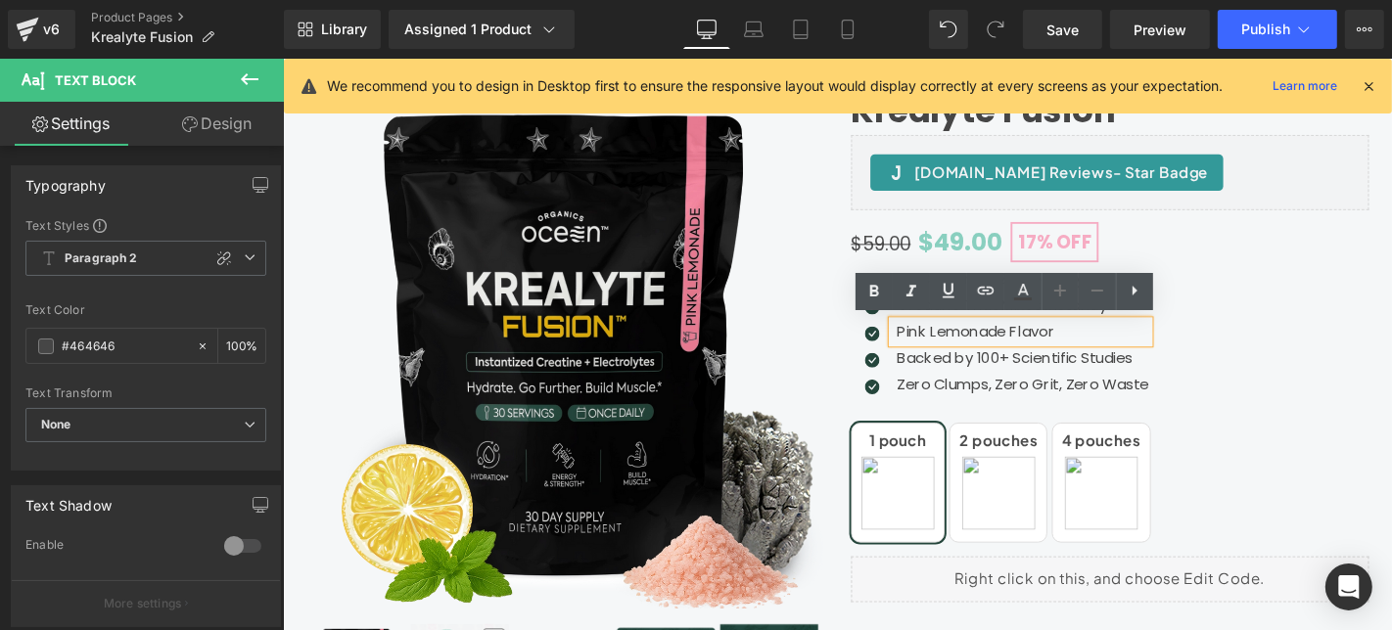
click at [1381, 349] on div "Icon 5g Creatine + 2g Electrolytes Text Block Icon Creatine That Mixes Instantl…" at bounding box center [1165, 354] width 553 height 146
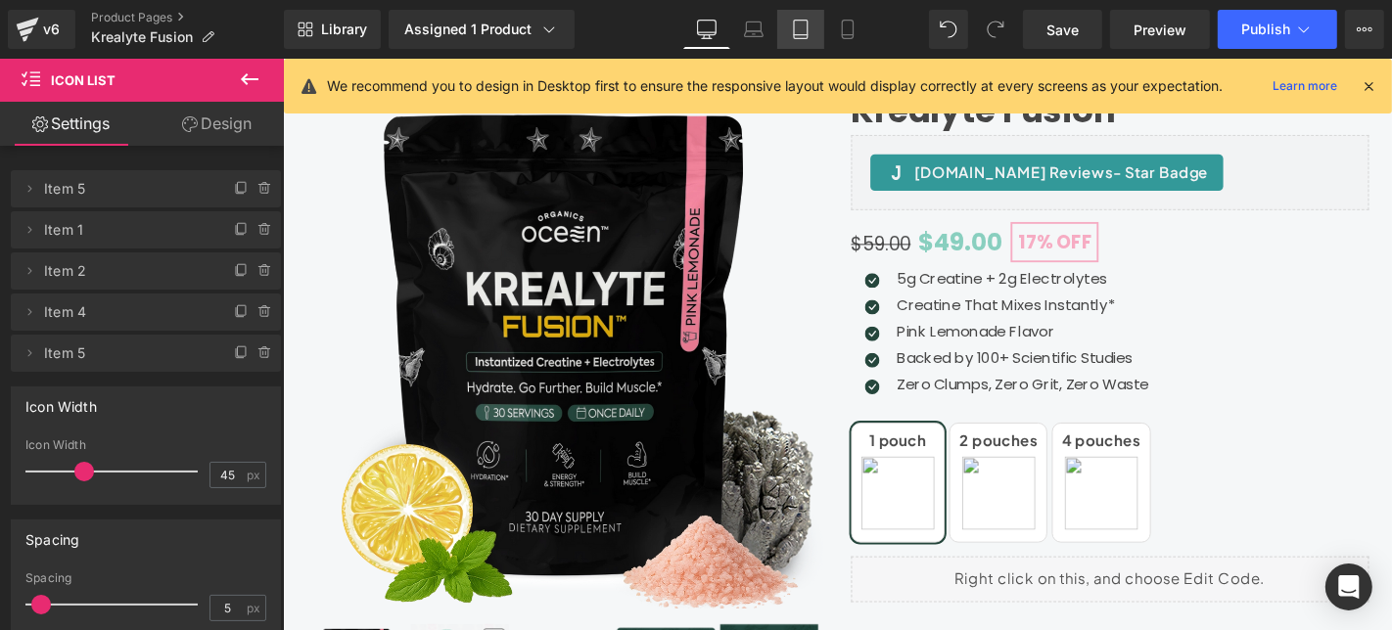
click at [814, 27] on link "Tablet" at bounding box center [800, 29] width 47 height 39
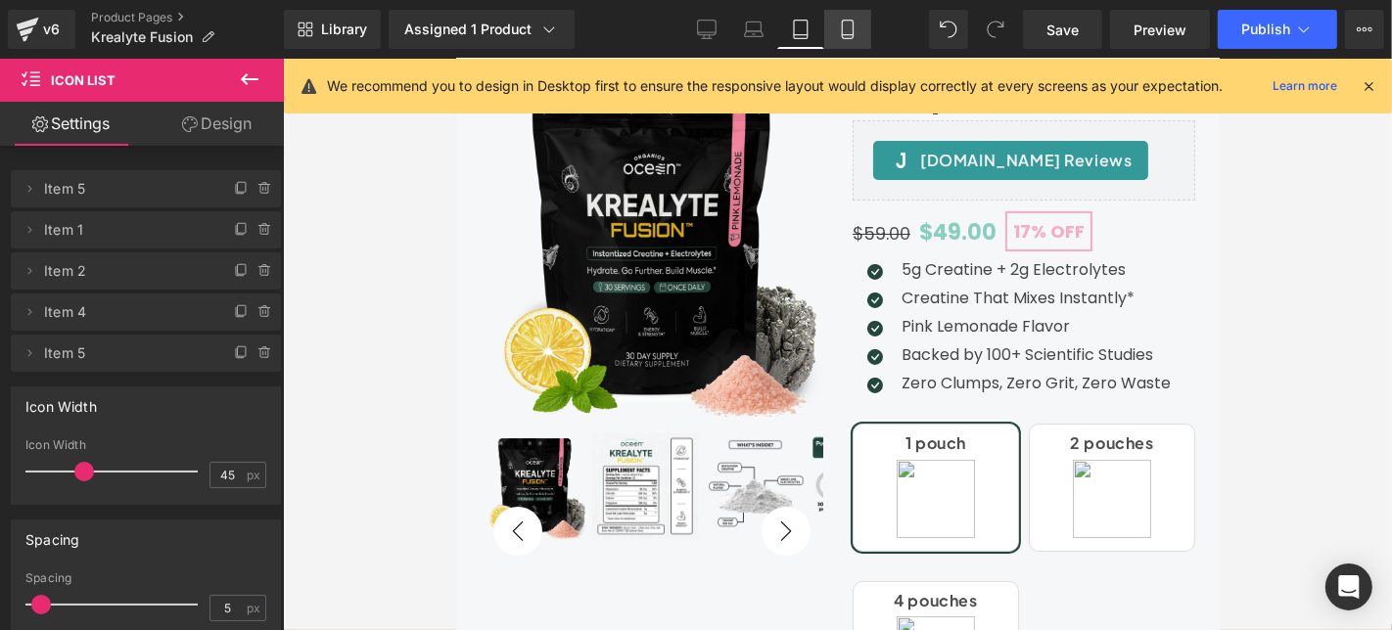
click at [844, 29] on icon at bounding box center [848, 30] width 20 height 20
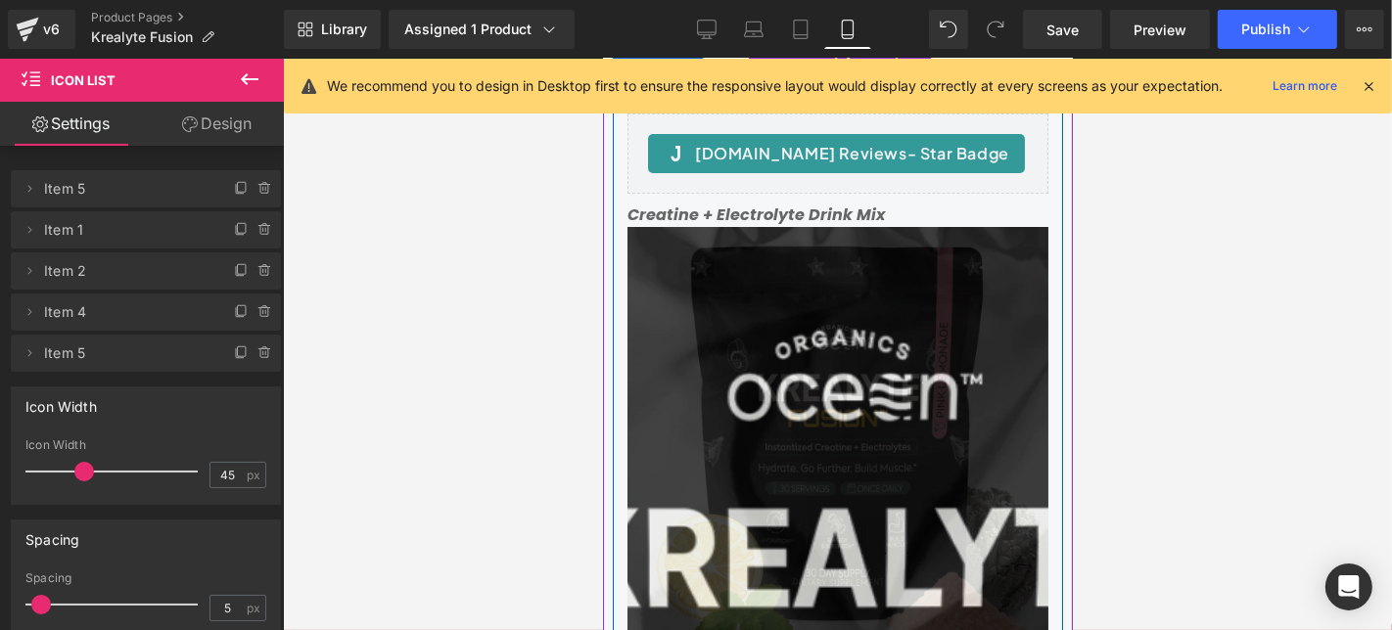
scroll to position [210, 4]
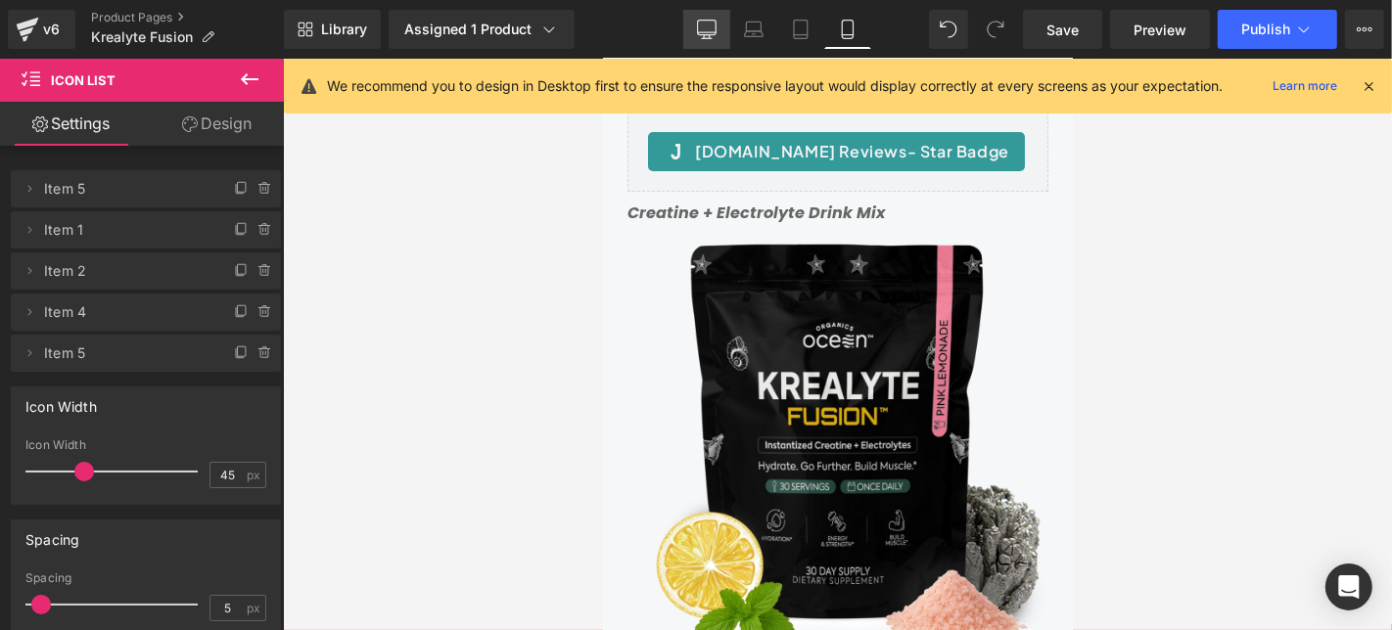
click at [724, 32] on link "Desktop" at bounding box center [706, 29] width 47 height 39
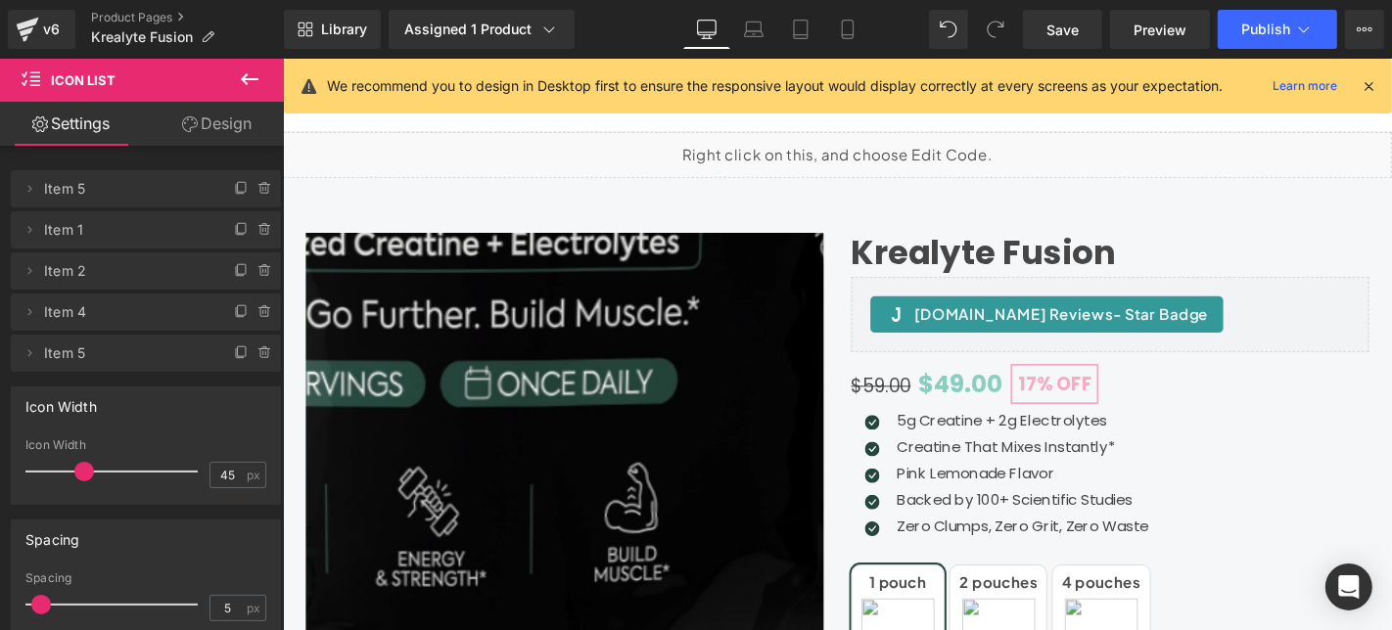
scroll to position [54, 4]
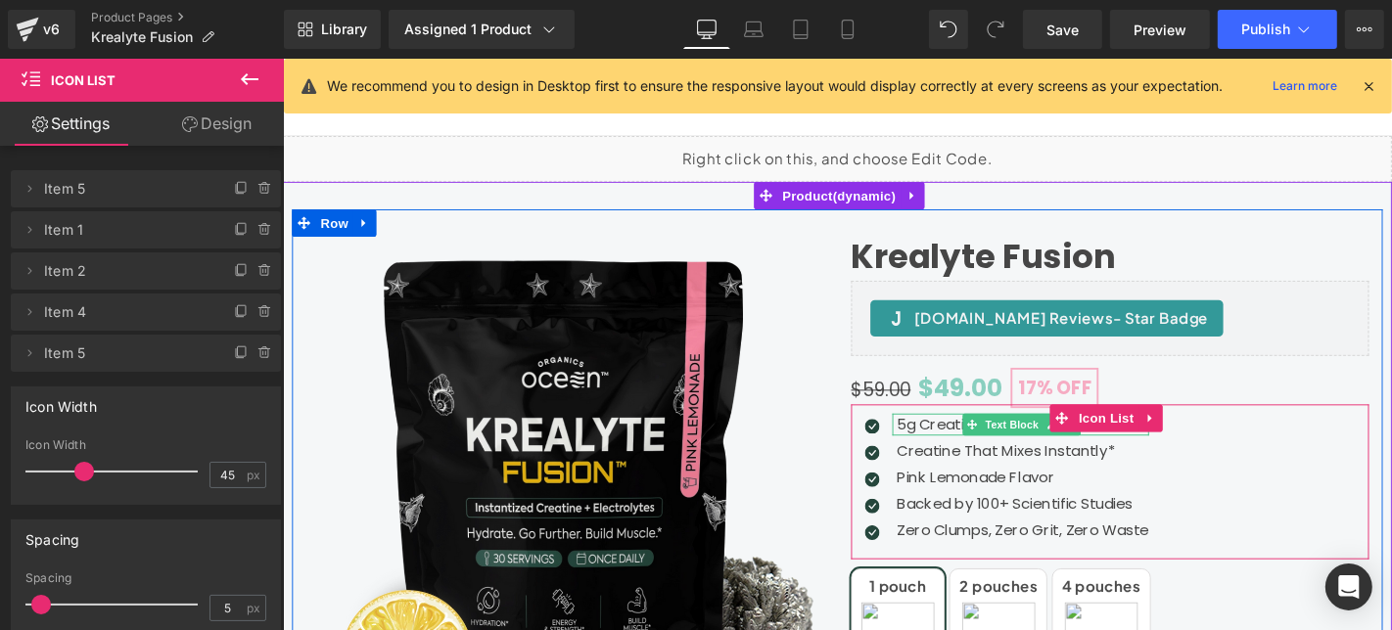
click at [956, 443] on p "5g Creatine + 2g Electrolytes" at bounding box center [1072, 449] width 269 height 23
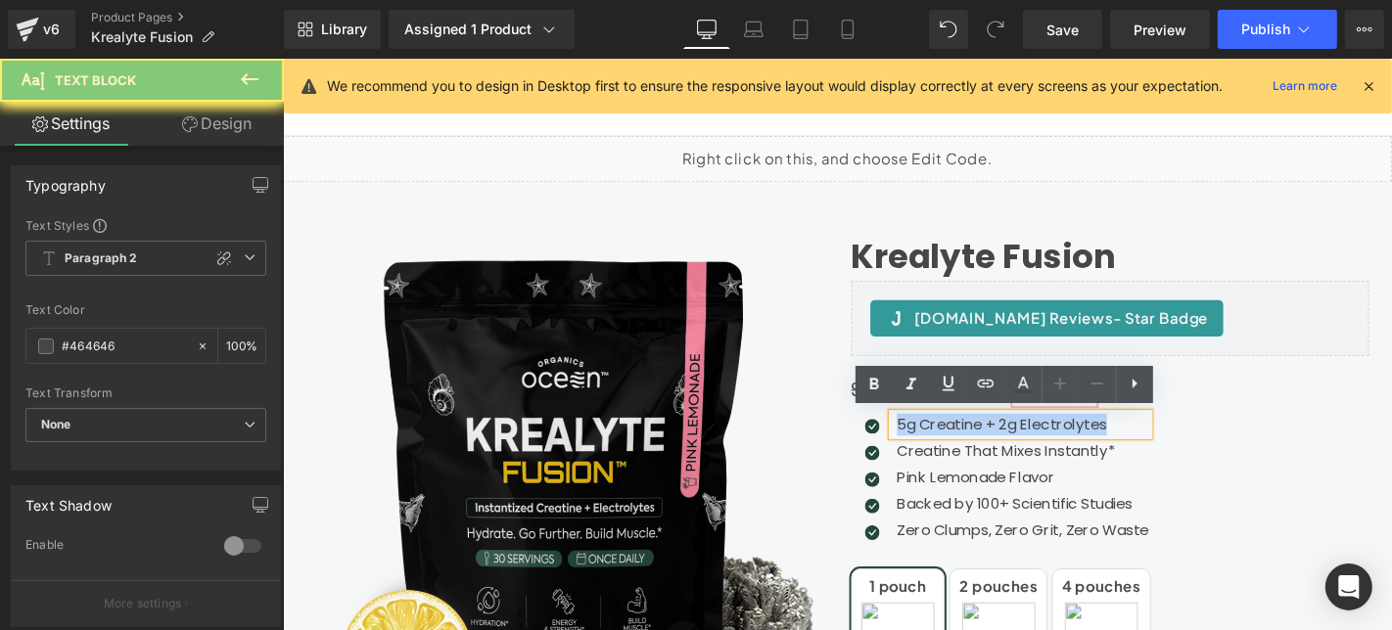
click at [956, 443] on p "5g Creatine + 2g Electrolytes" at bounding box center [1072, 449] width 269 height 23
copy p "5g Creatine + 2g Electrolytes"
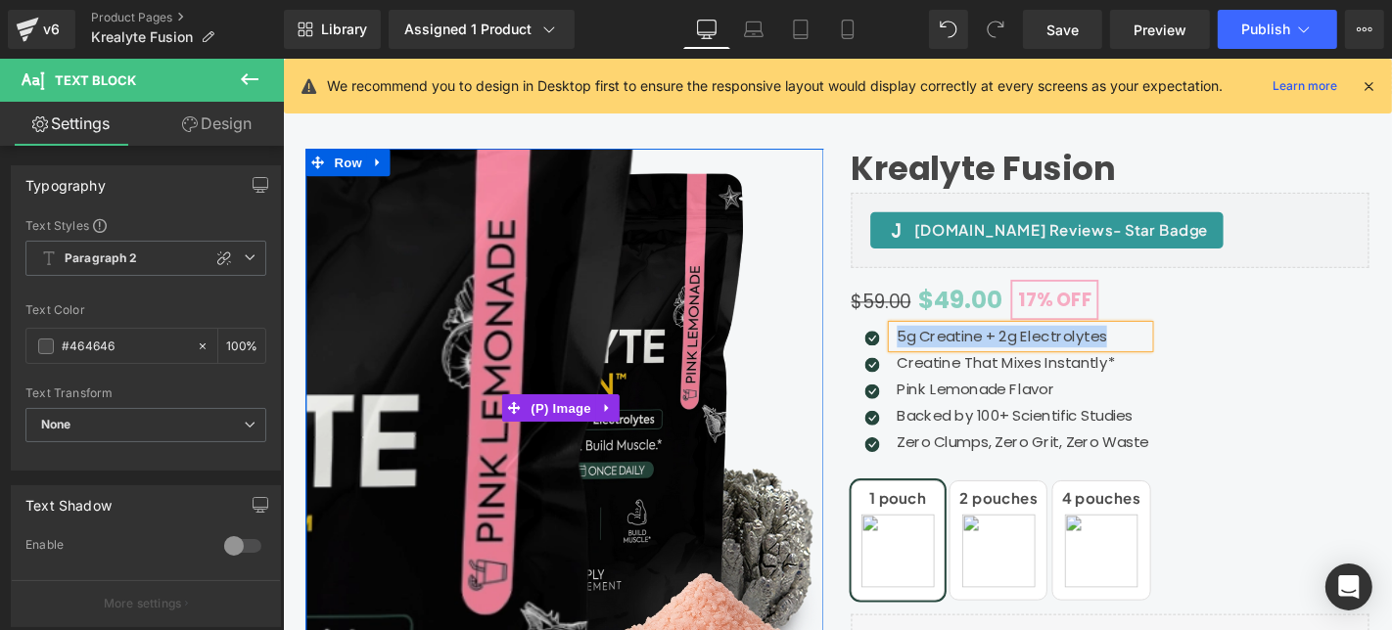
scroll to position [151, 4]
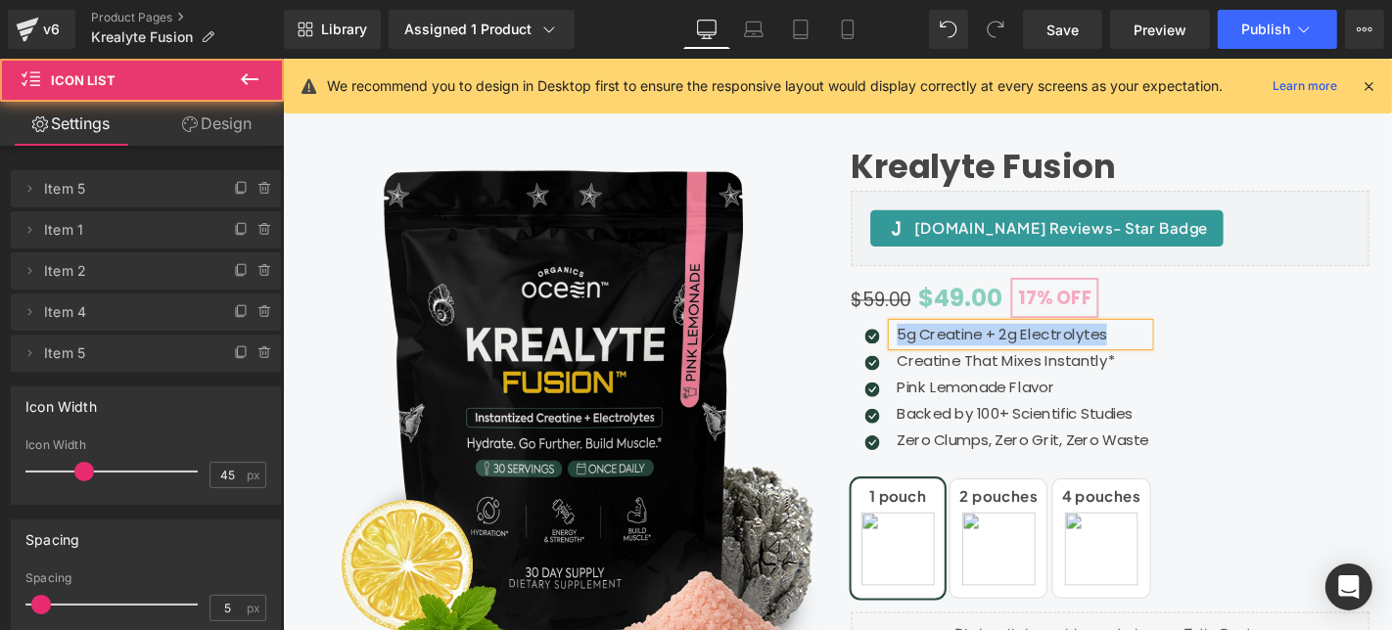
click at [1388, 399] on div "Icon 5g Creatine + 2g Electrolytes Text Block Icon Creatine That Mixes Instantl…" at bounding box center [1165, 414] width 553 height 146
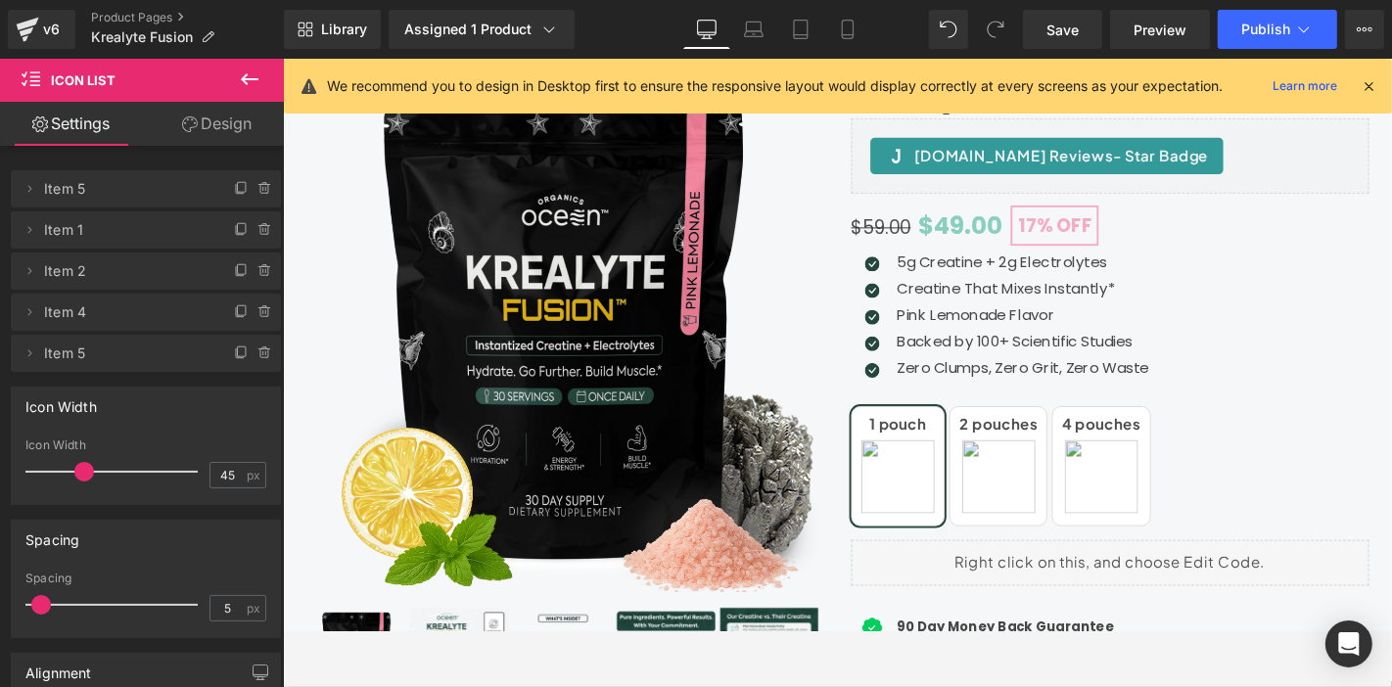
scroll to position [1164, 4]
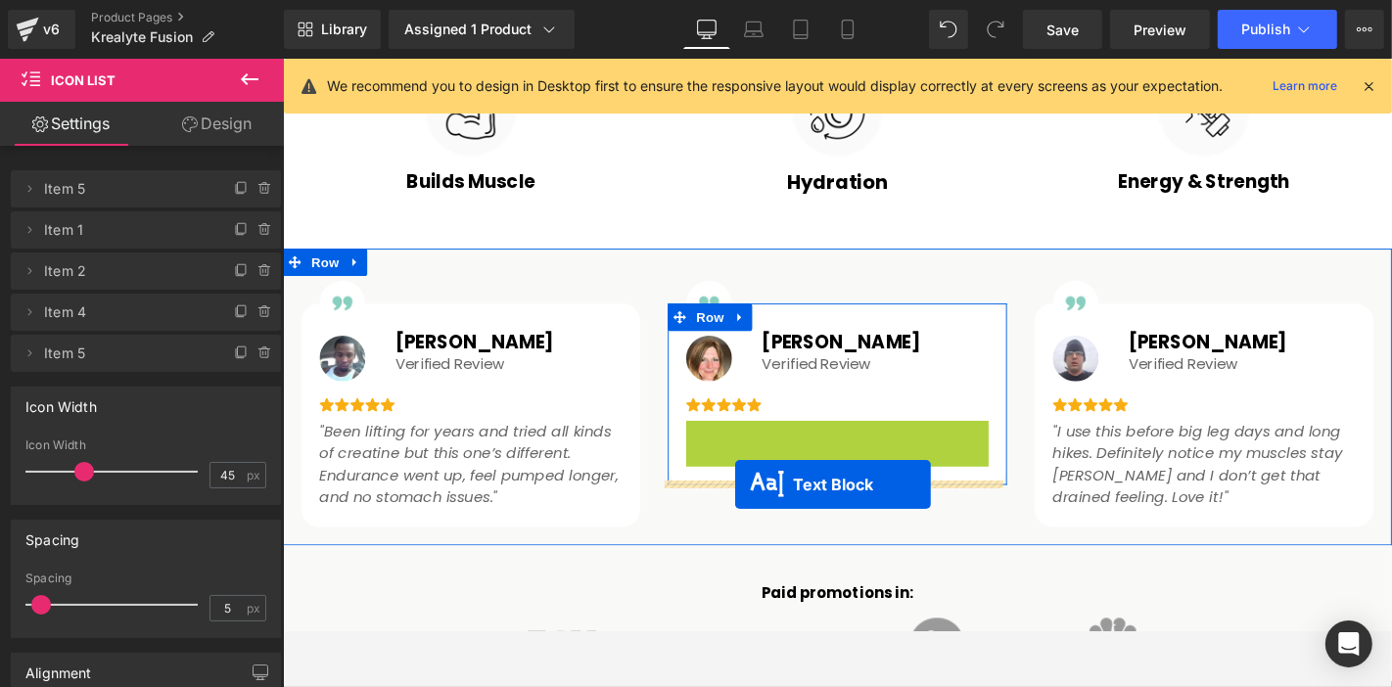
drag, startPoint x: 875, startPoint y: 482, endPoint x: 760, endPoint y: 512, distance: 119.4
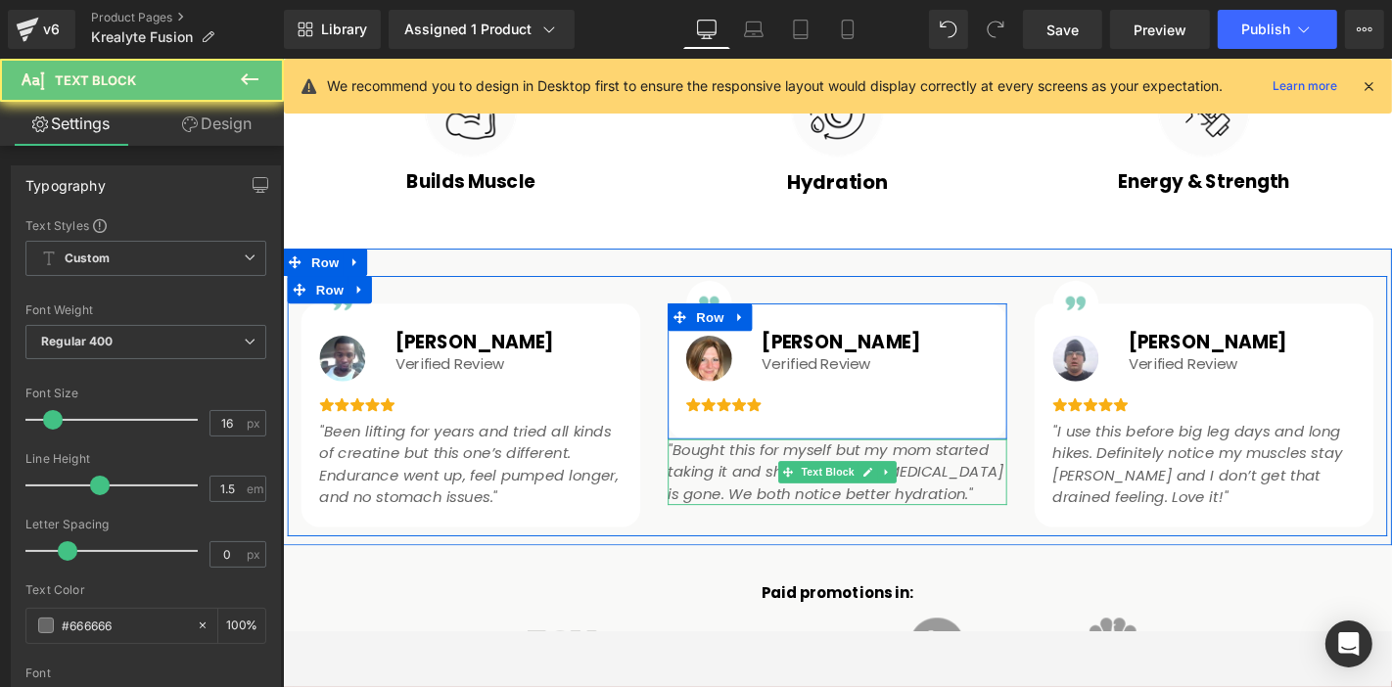
click at [760, 512] on icon ""Bought this for myself but my mom started taking it and she swears her [MEDICA…" at bounding box center [872, 498] width 359 height 69
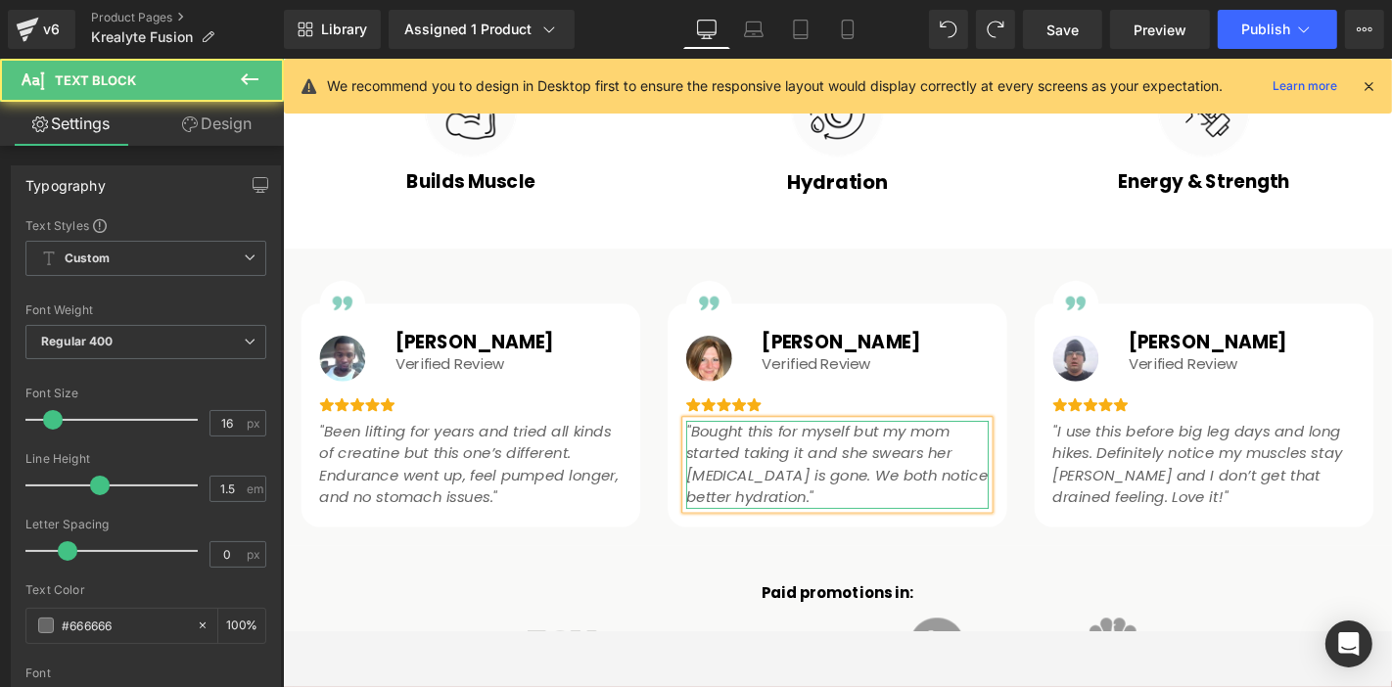
click at [720, 476] on icon ""Bought this for myself but my mom started taking it and she swears her [MEDICA…" at bounding box center [874, 490] width 322 height 93
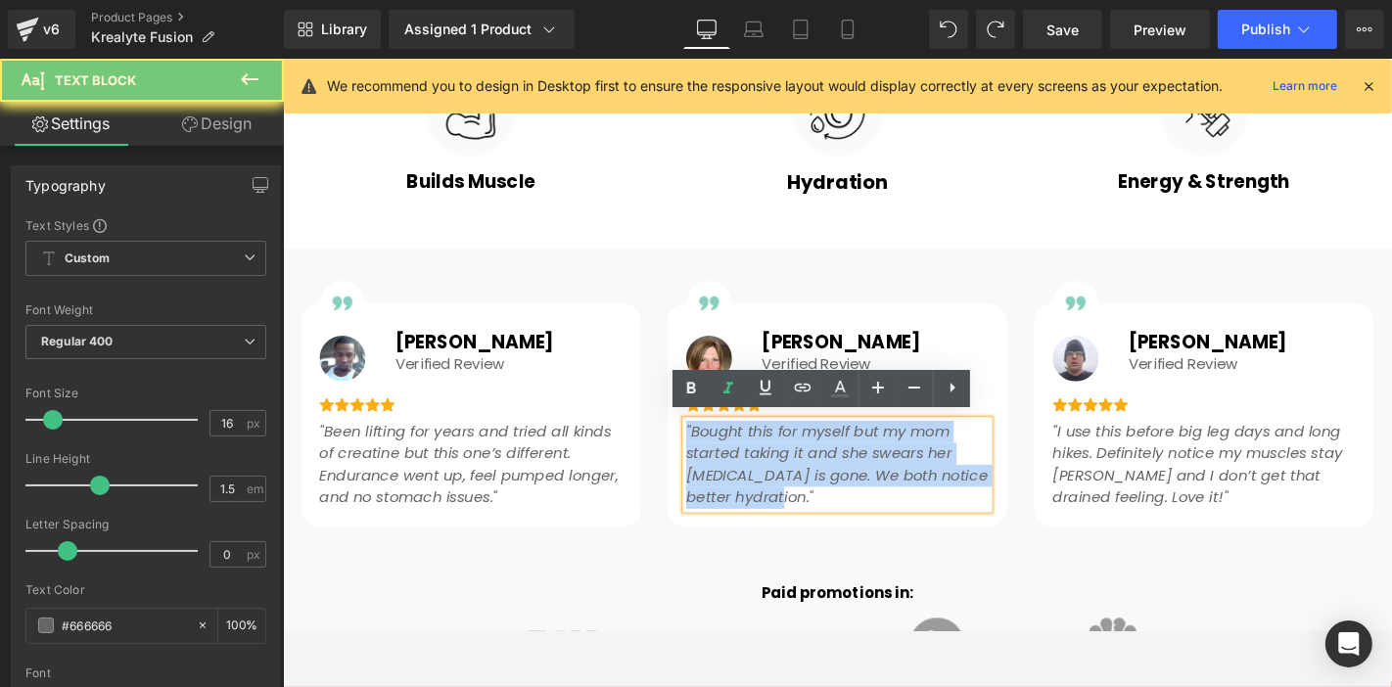
click at [720, 476] on icon ""Bought this for myself but my mom started taking it and she swears her [MEDICA…" at bounding box center [874, 490] width 322 height 93
copy icon ""Bought this for myself but my mom started taking it and she swears her [MEDICA…"
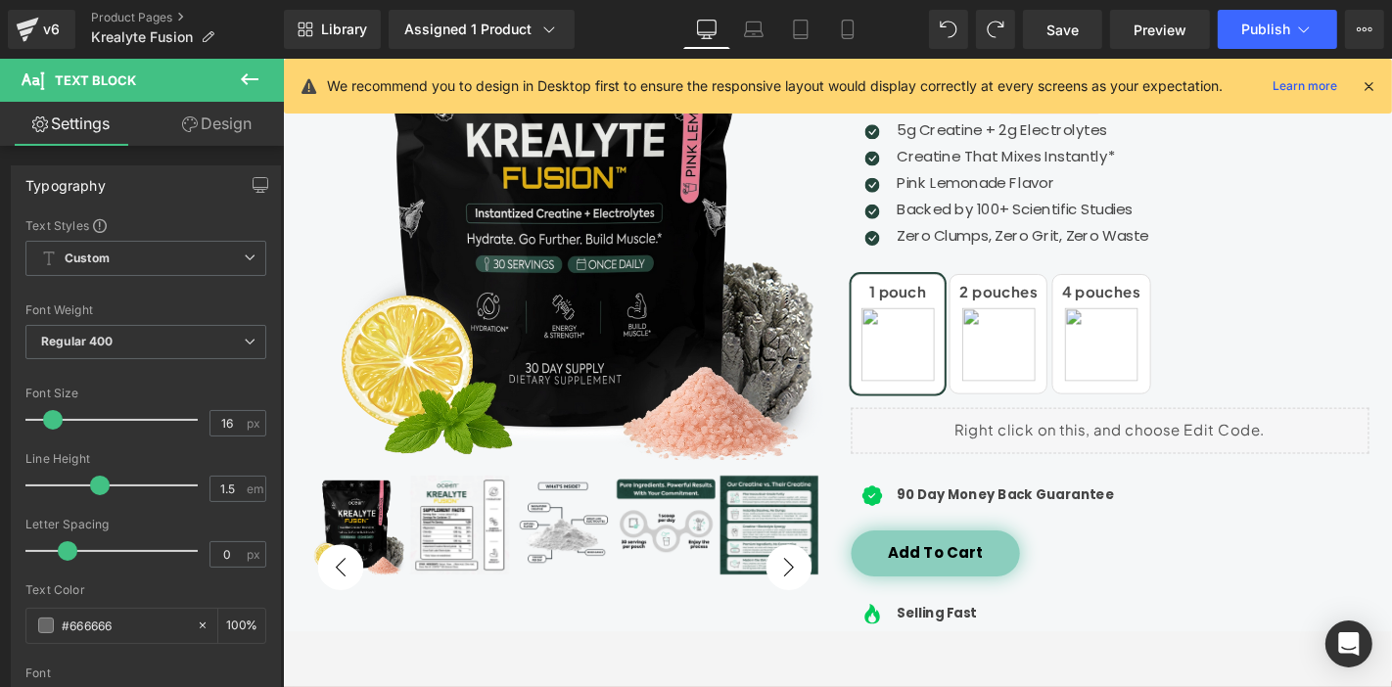
scroll to position [298, 4]
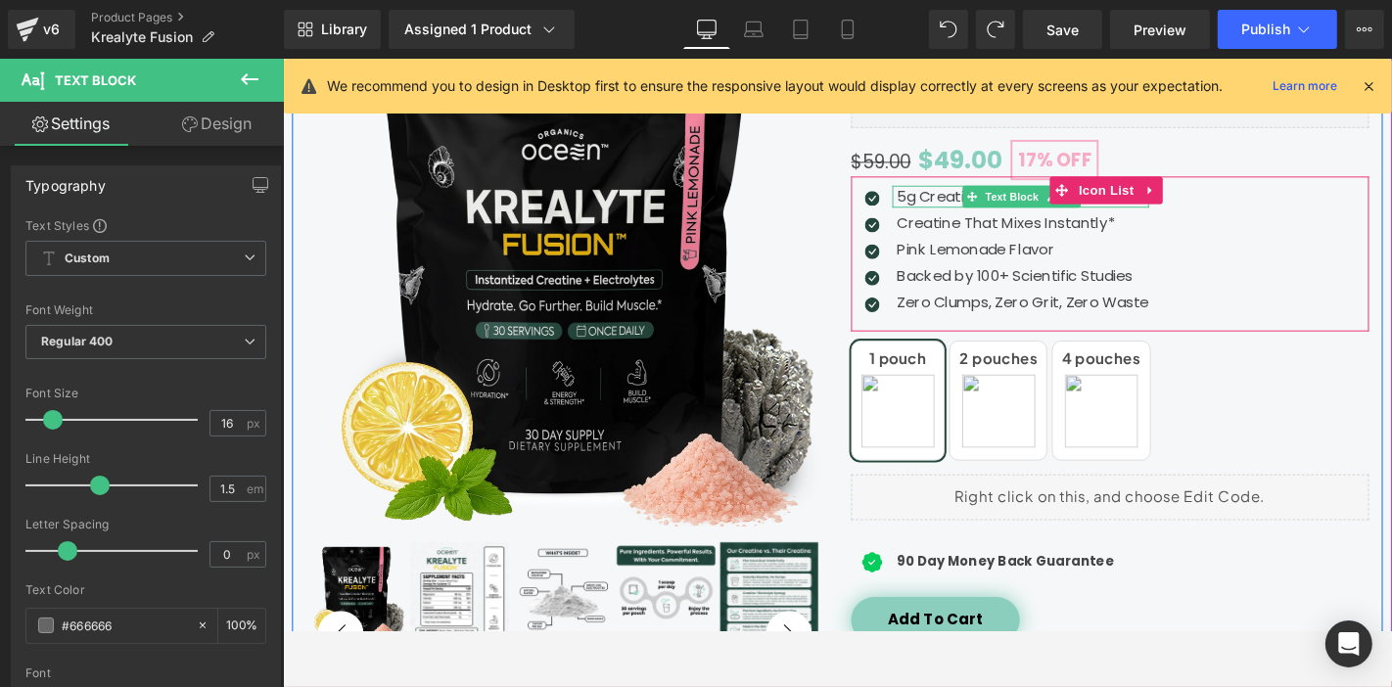
click at [958, 201] on p "5g Creatine + 2g Electrolytes" at bounding box center [1072, 205] width 269 height 23
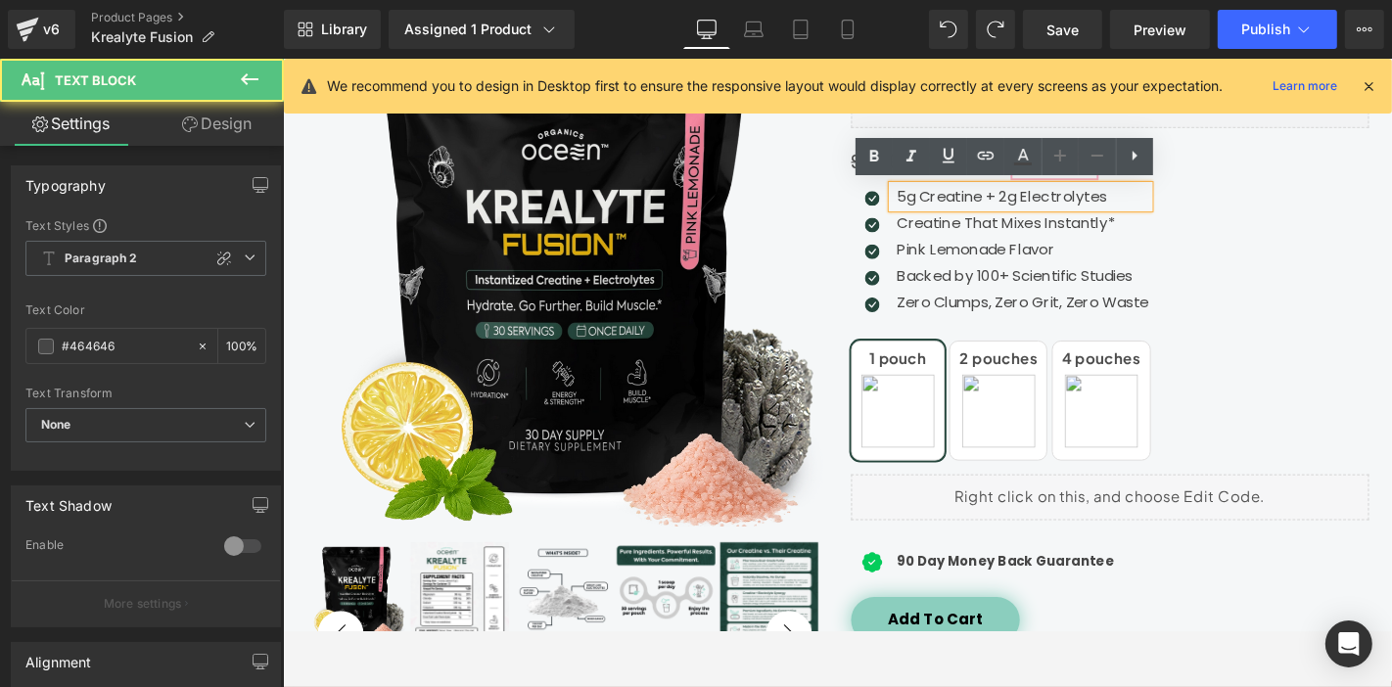
click at [1060, 208] on p "5g Creatine + 2g Electrolytes" at bounding box center [1072, 205] width 269 height 23
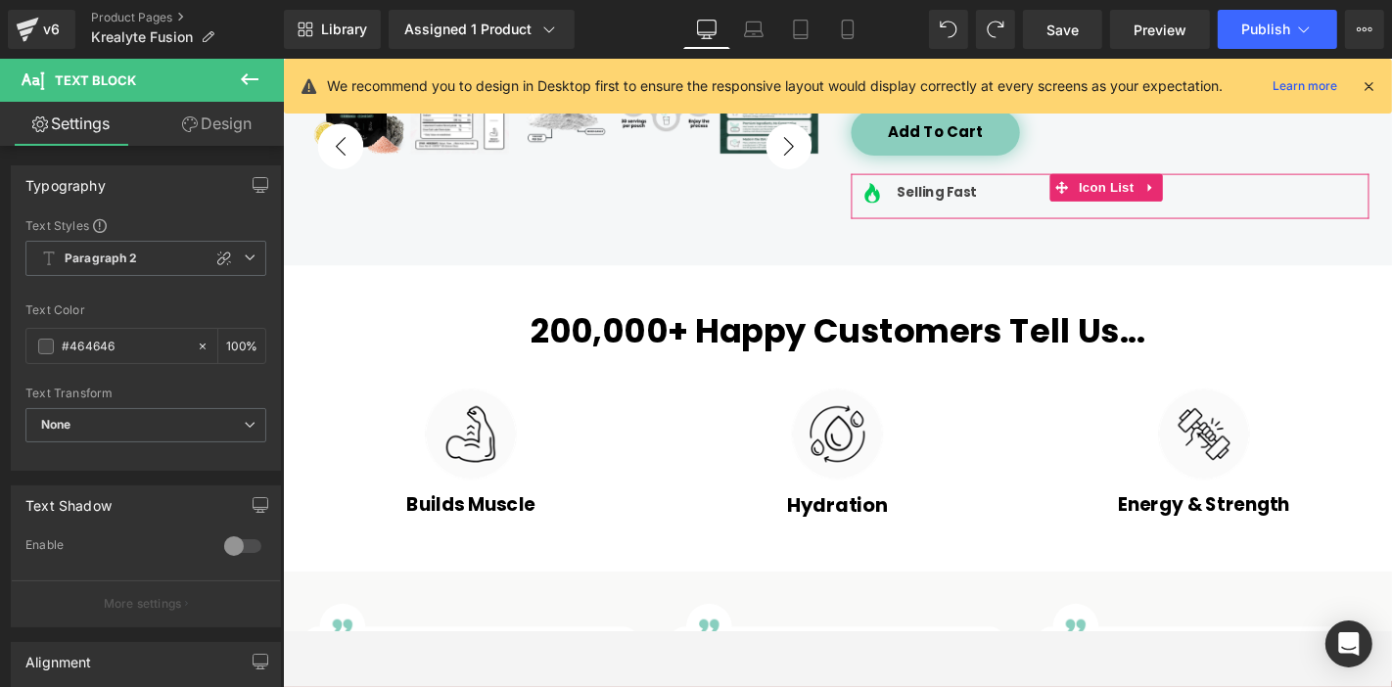
scroll to position [0, 4]
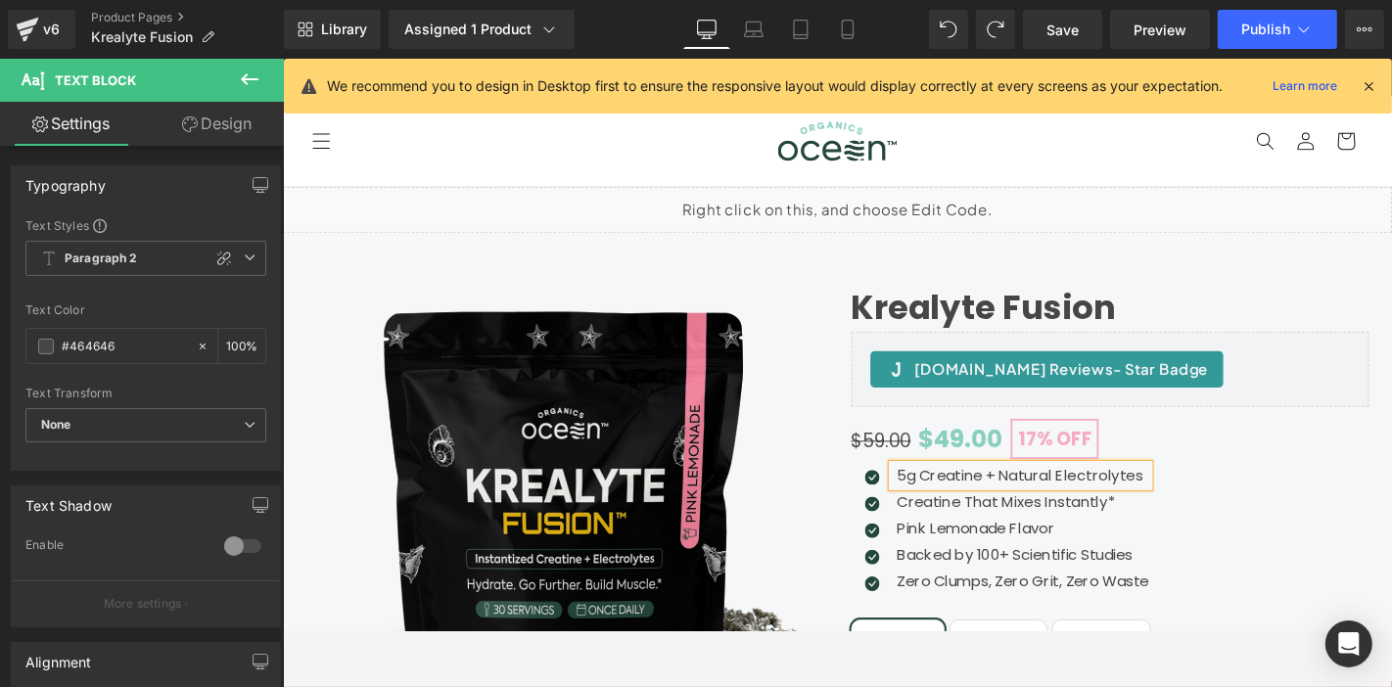
click at [1312, 381] on div "[DOMAIN_NAME] Reviews - Star Badge" at bounding box center [1165, 389] width 512 height 39
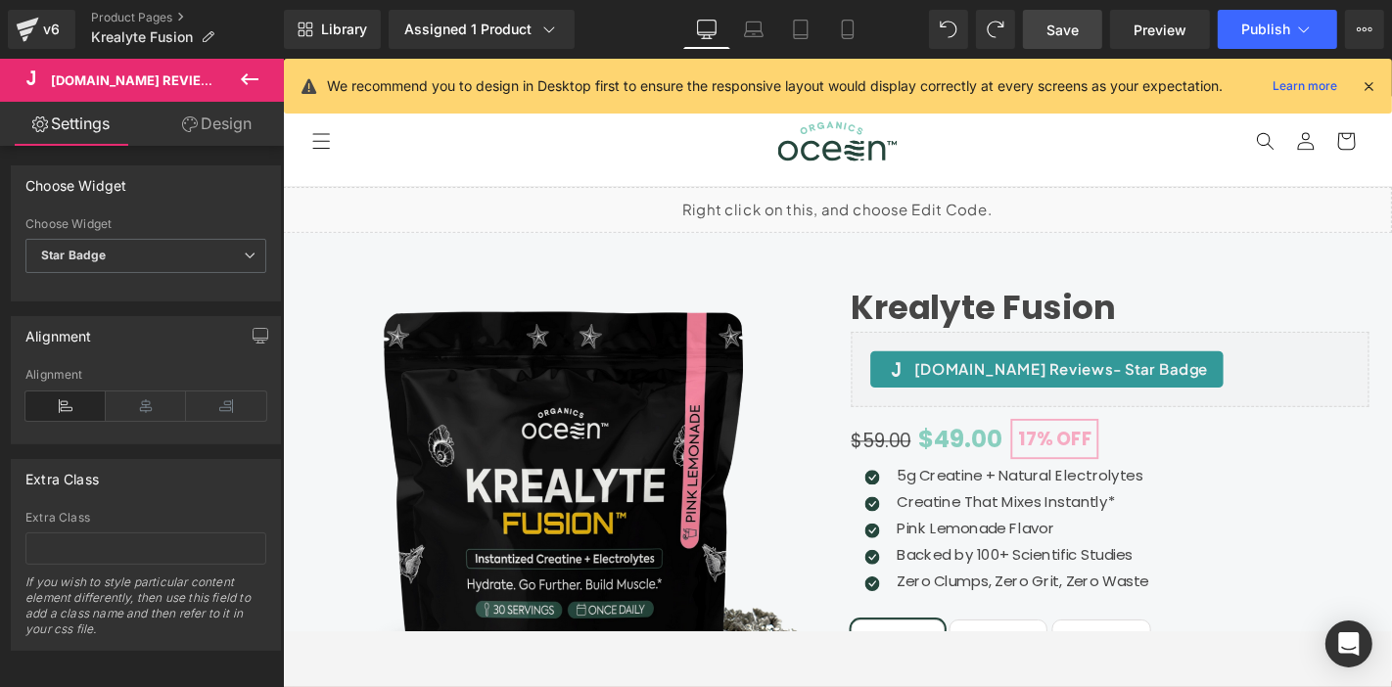
click at [1048, 20] on span "Save" at bounding box center [1062, 30] width 32 height 21
